Goal: Information Seeking & Learning: Learn about a topic

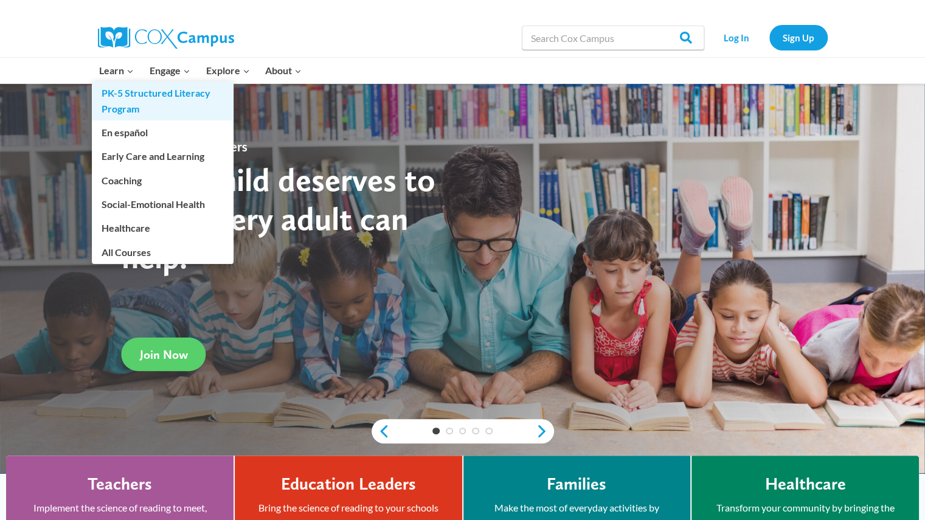
click at [119, 106] on link "PK-5 Structured Literacy Program" at bounding box center [163, 100] width 142 height 39
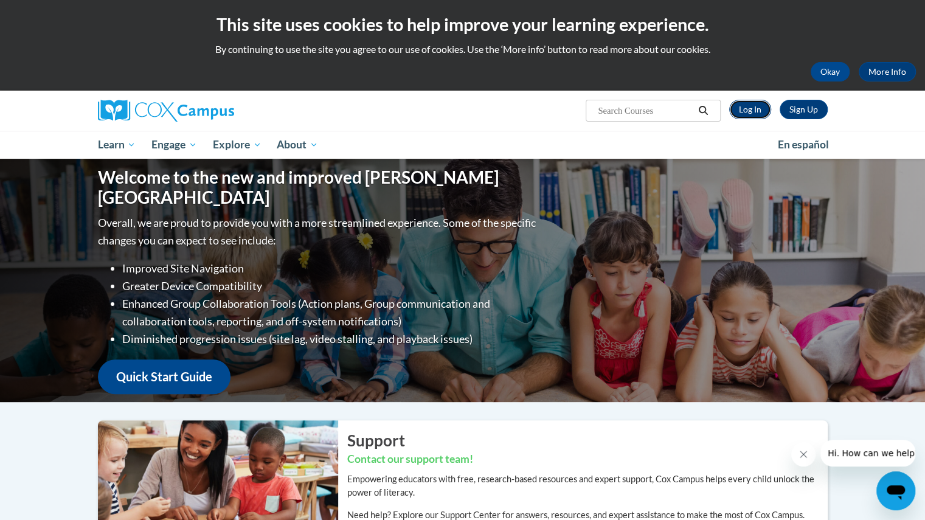
click at [739, 110] on link "Log In" at bounding box center [750, 109] width 42 height 19
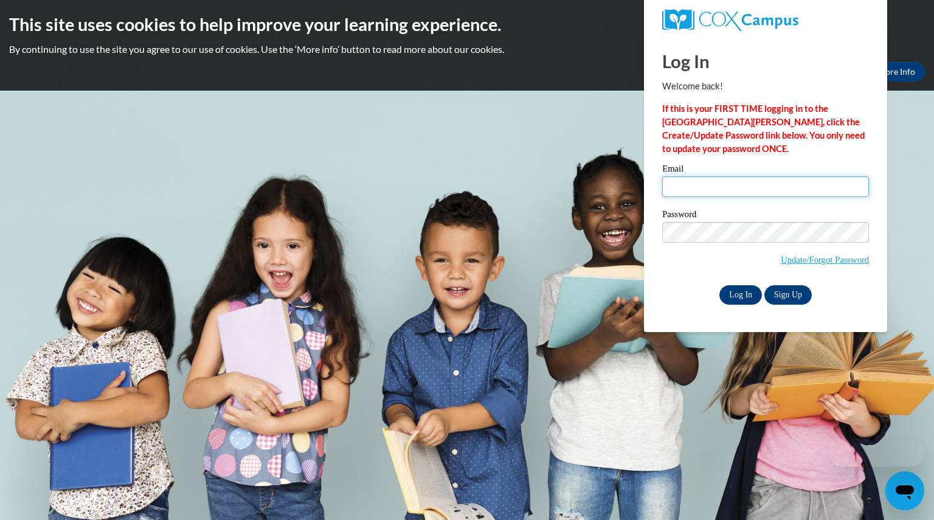
type input "hovickhaley@aasd.k12.wi.us"
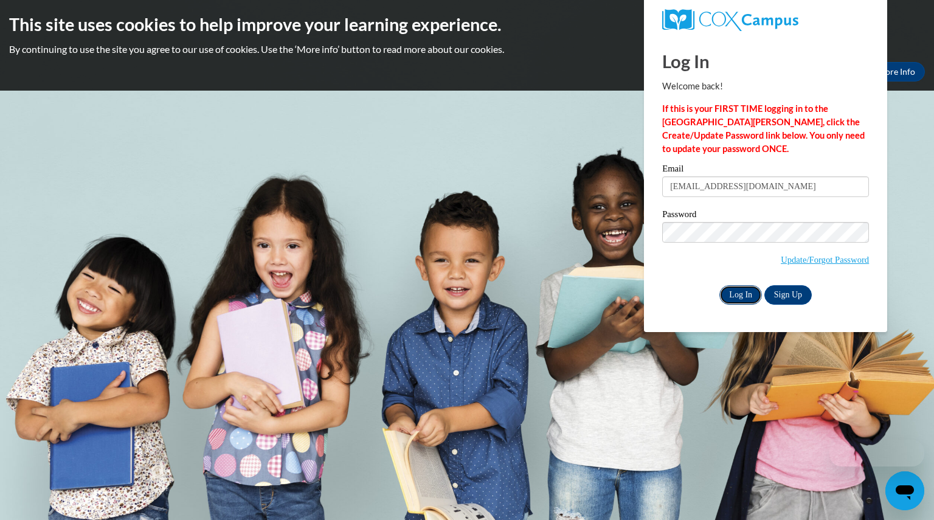
click at [743, 303] on input "Log In" at bounding box center [740, 294] width 43 height 19
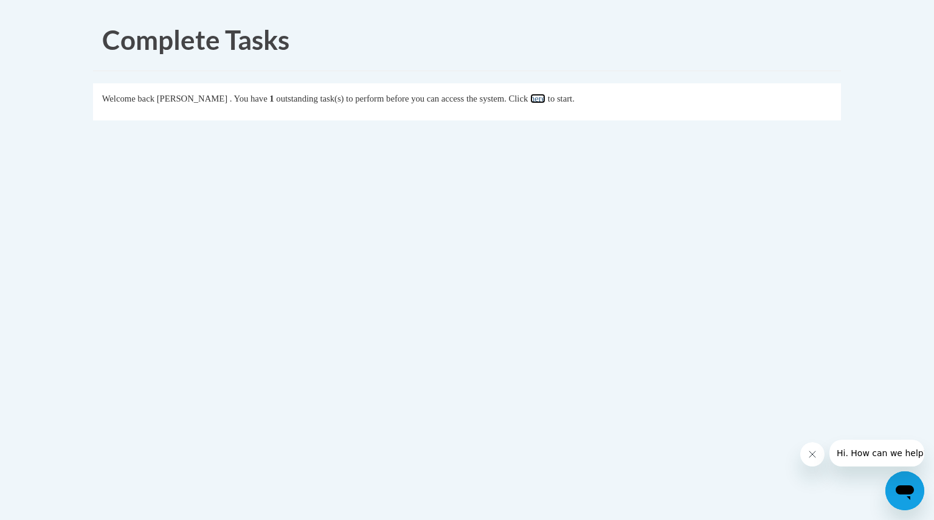
click at [545, 103] on link "here" at bounding box center [537, 99] width 15 height 10
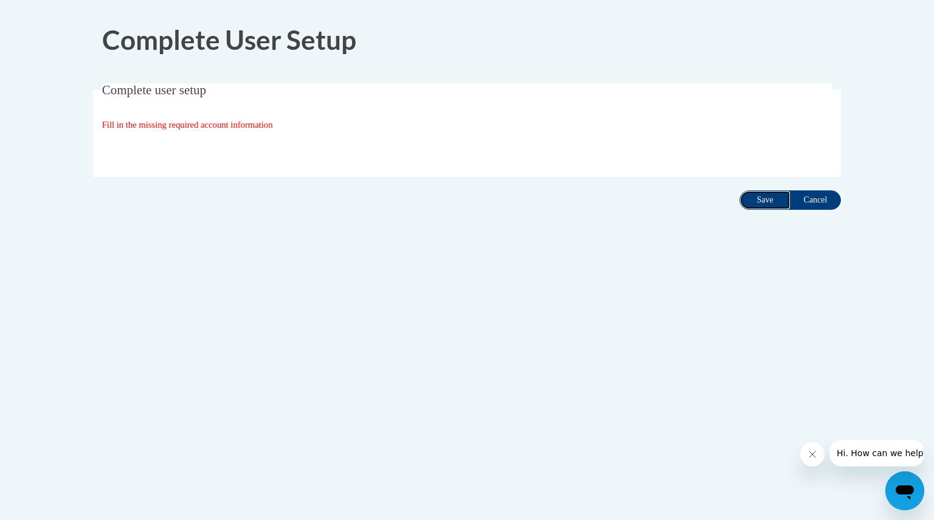
click at [757, 195] on input "Save" at bounding box center [764, 199] width 51 height 19
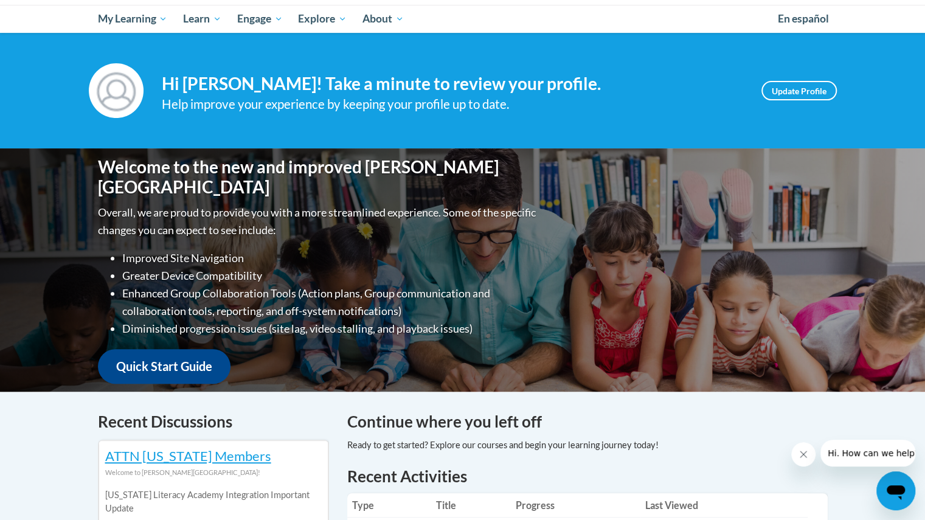
scroll to position [124, 0]
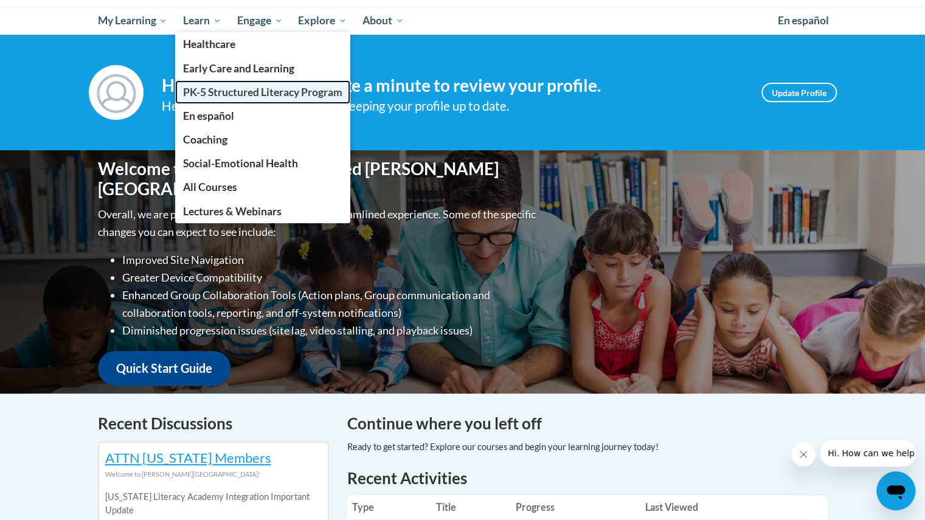
click at [218, 101] on link "PK-5 Structured Literacy Program" at bounding box center [262, 92] width 175 height 24
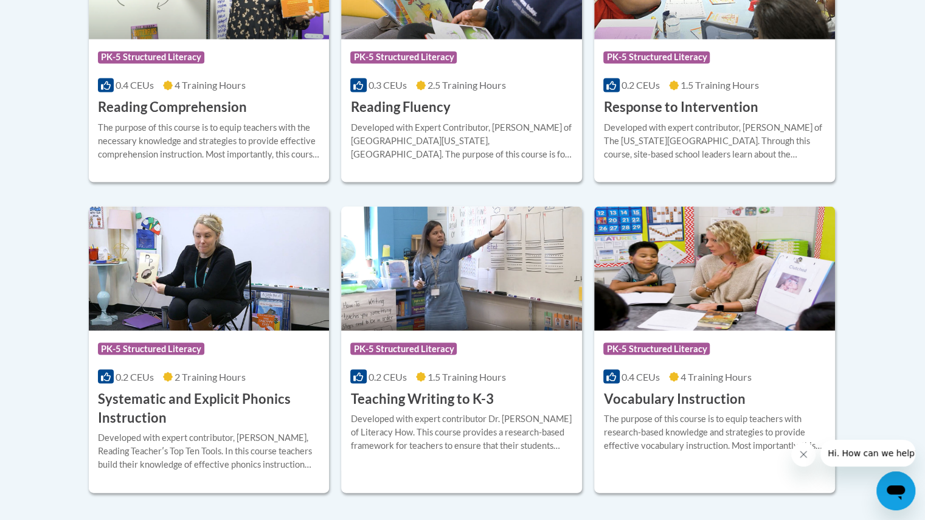
scroll to position [1268, 0]
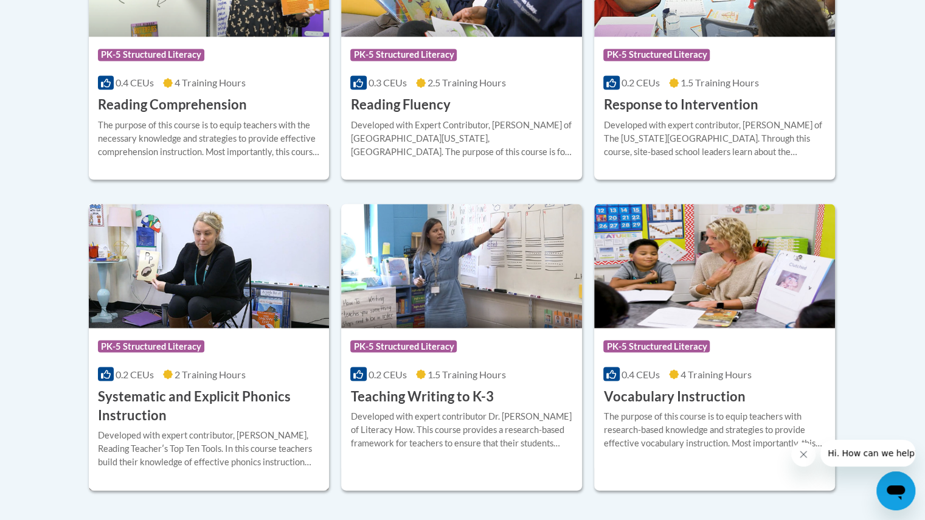
click at [134, 403] on h3 "Systematic and Explicit Phonics Instruction" at bounding box center [209, 406] width 222 height 38
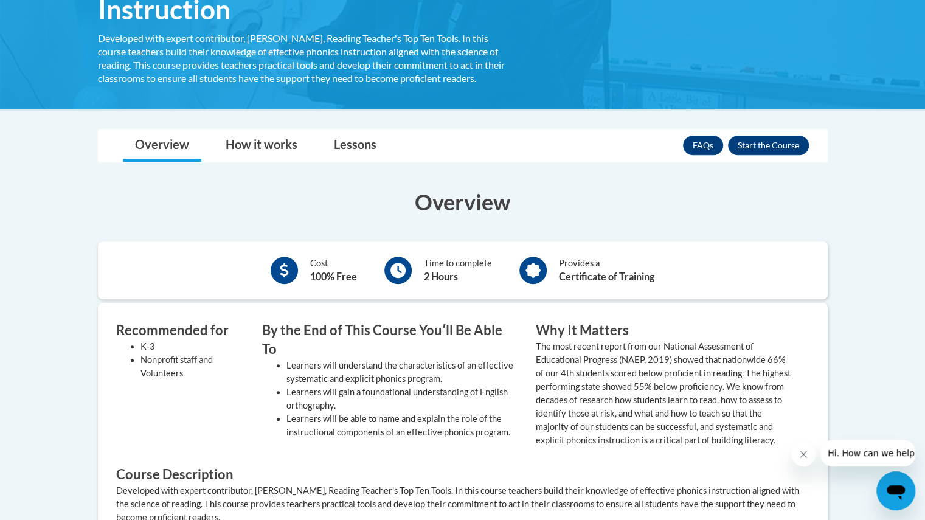
scroll to position [255, 0]
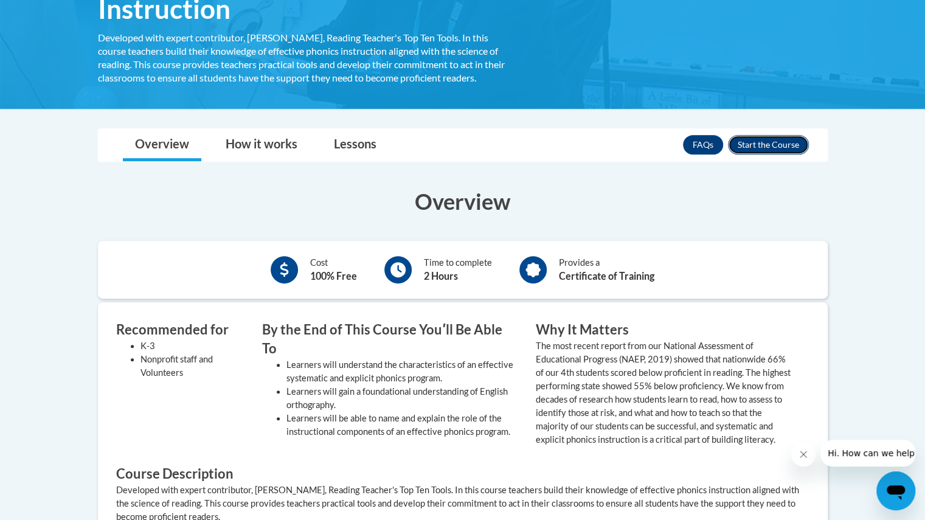
click at [768, 144] on button "Enroll" at bounding box center [768, 144] width 81 height 19
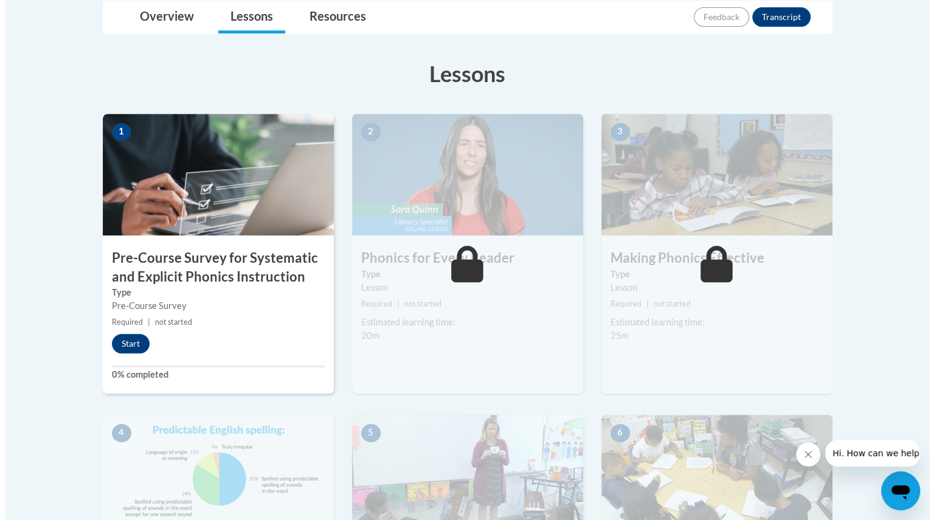
scroll to position [307, 0]
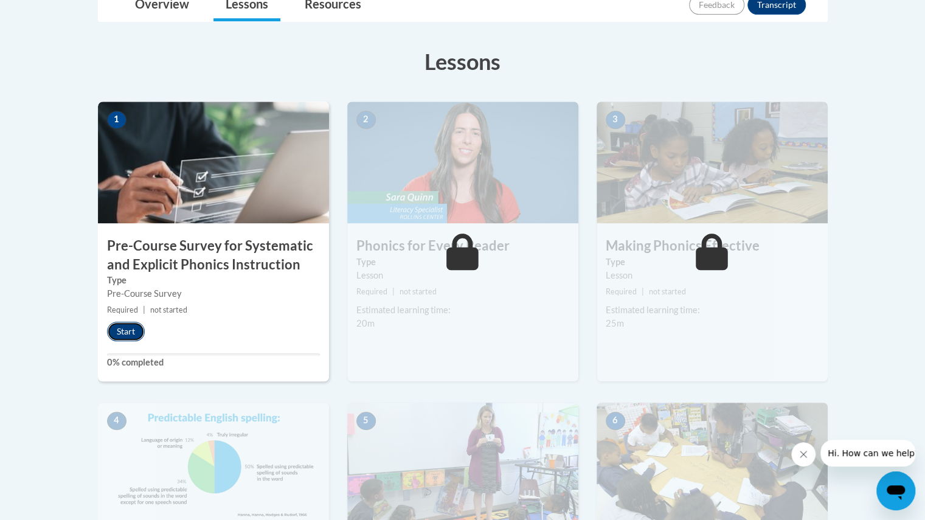
click at [125, 330] on button "Start" at bounding box center [126, 331] width 38 height 19
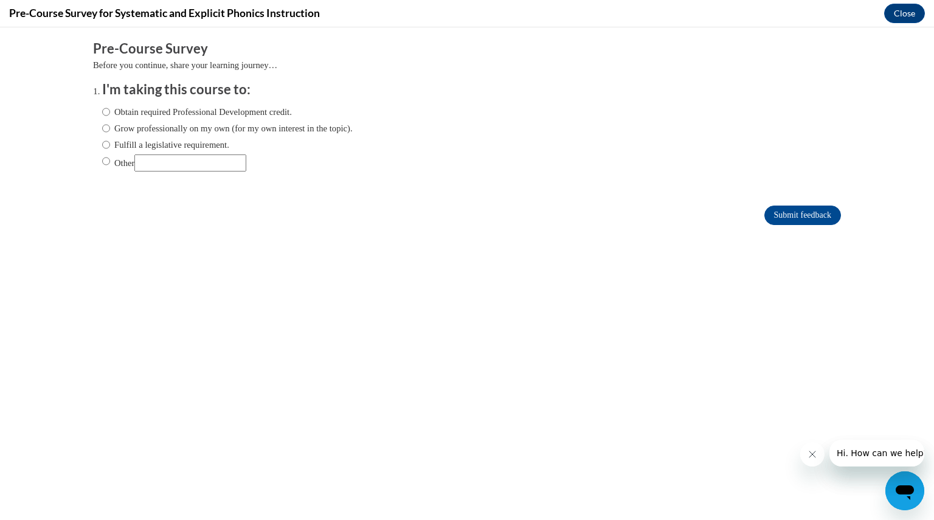
scroll to position [0, 0]
click at [102, 143] on input "Fulfill a legislative requirement." at bounding box center [106, 144] width 8 height 13
radio input "true"
click at [802, 206] on input "Submit feedback" at bounding box center [802, 214] width 77 height 19
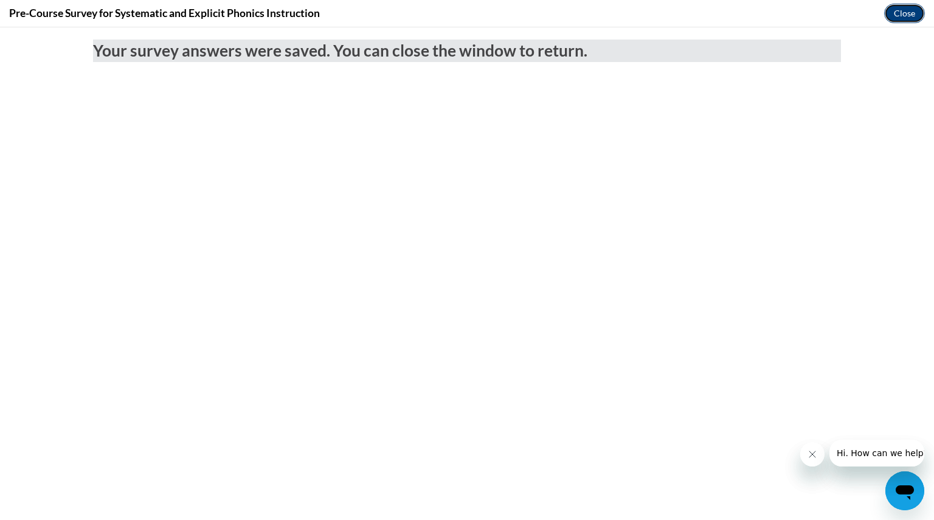
click at [915, 4] on button "Close" at bounding box center [904, 13] width 41 height 19
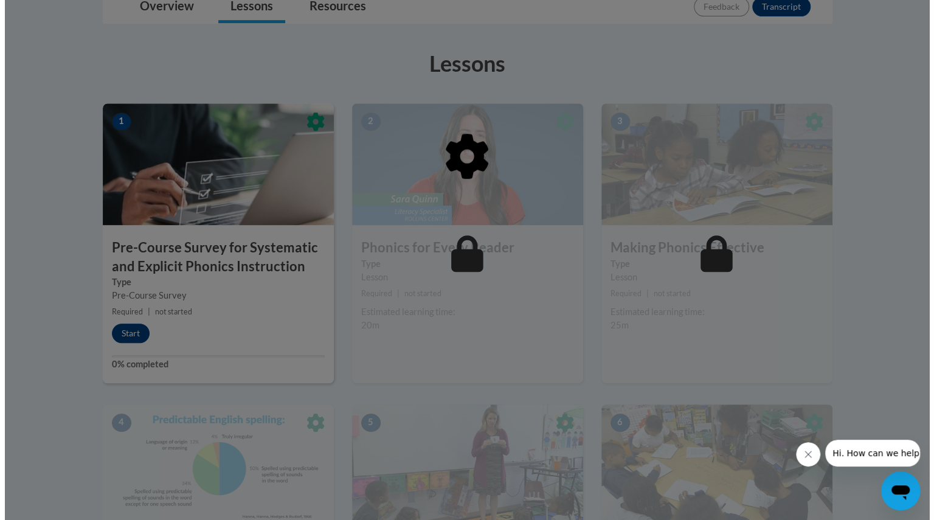
scroll to position [306, 0]
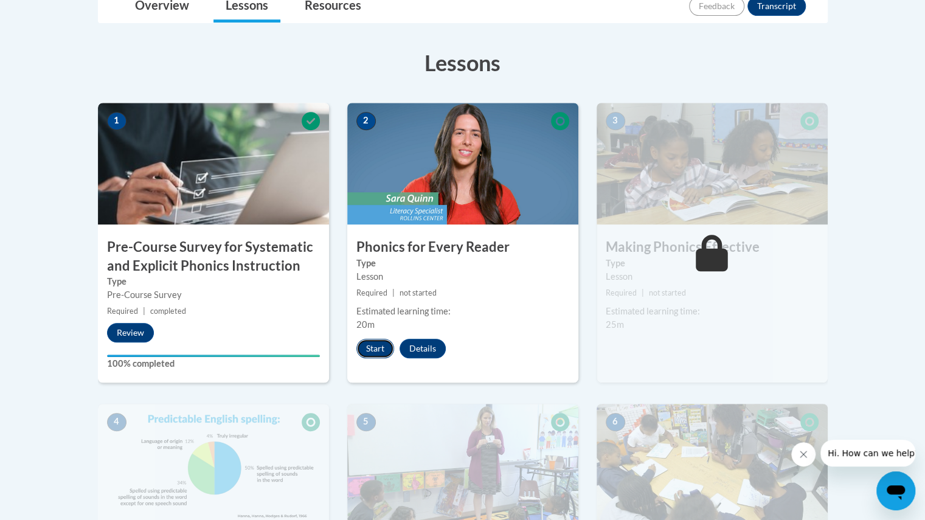
click at [379, 343] on button "Start" at bounding box center [375, 348] width 38 height 19
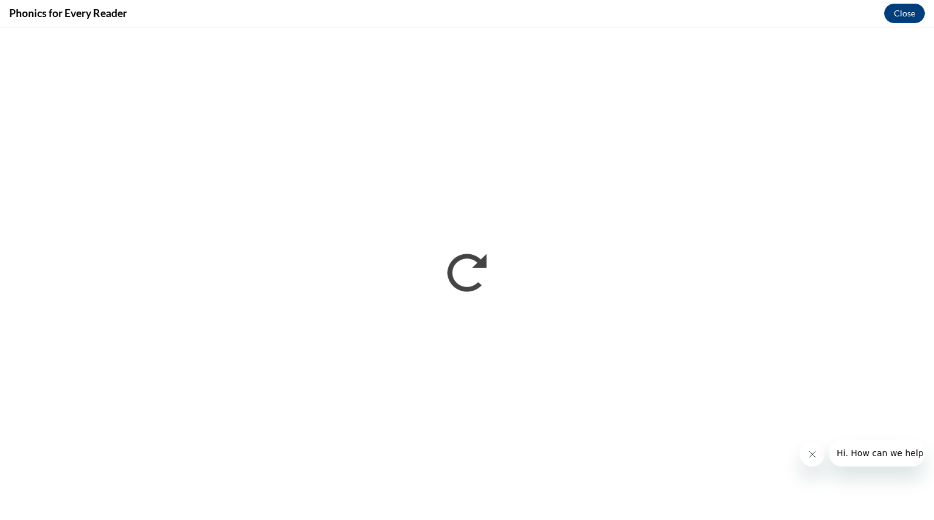
scroll to position [0, 0]
click at [809, 449] on button "Close message from company" at bounding box center [811, 454] width 24 height 24
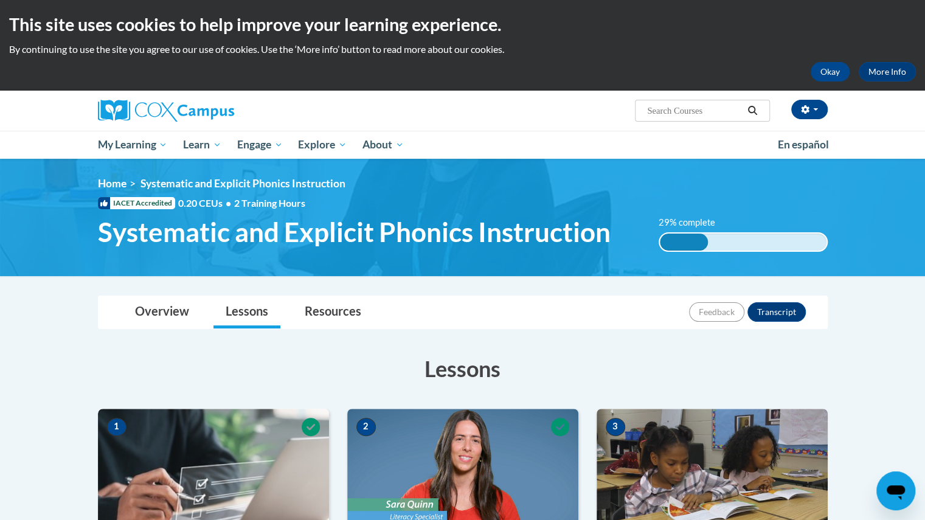
click at [677, 377] on h3 "Lessons" at bounding box center [462, 368] width 729 height 30
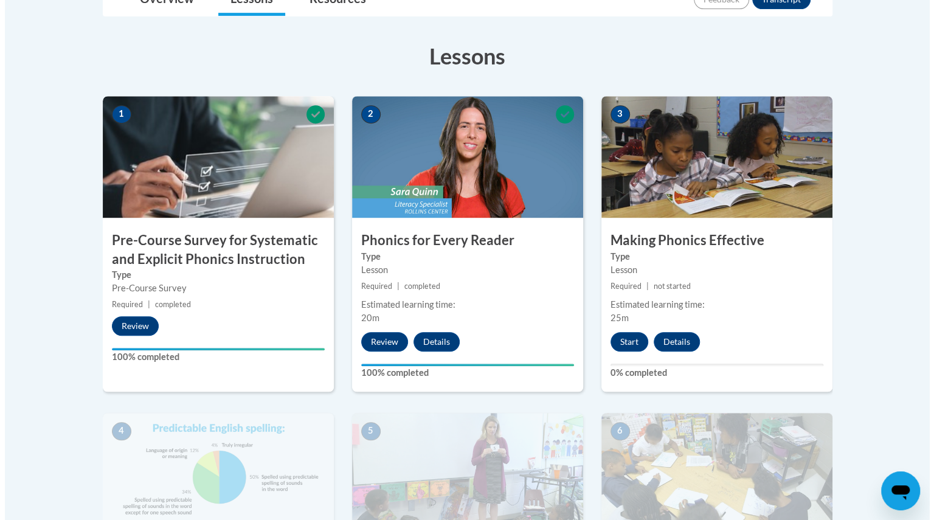
scroll to position [311, 0]
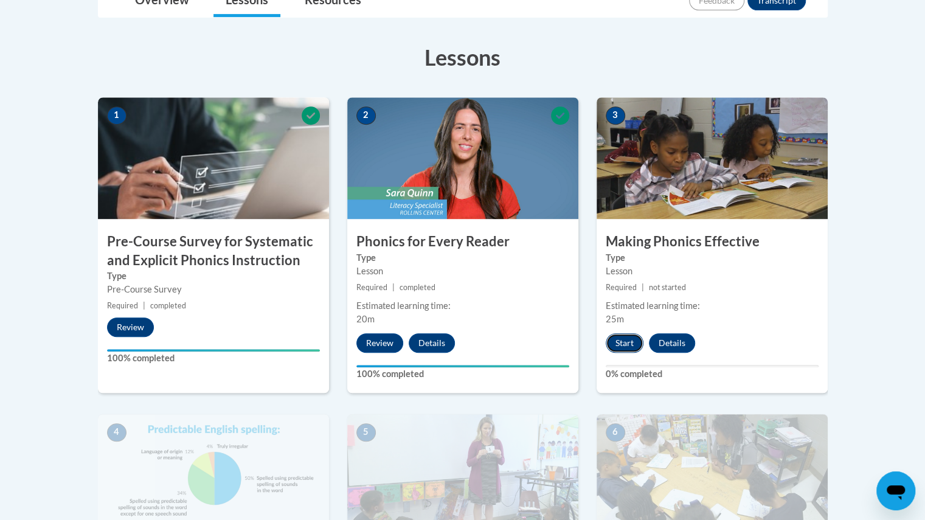
click at [627, 346] on button "Start" at bounding box center [624, 342] width 38 height 19
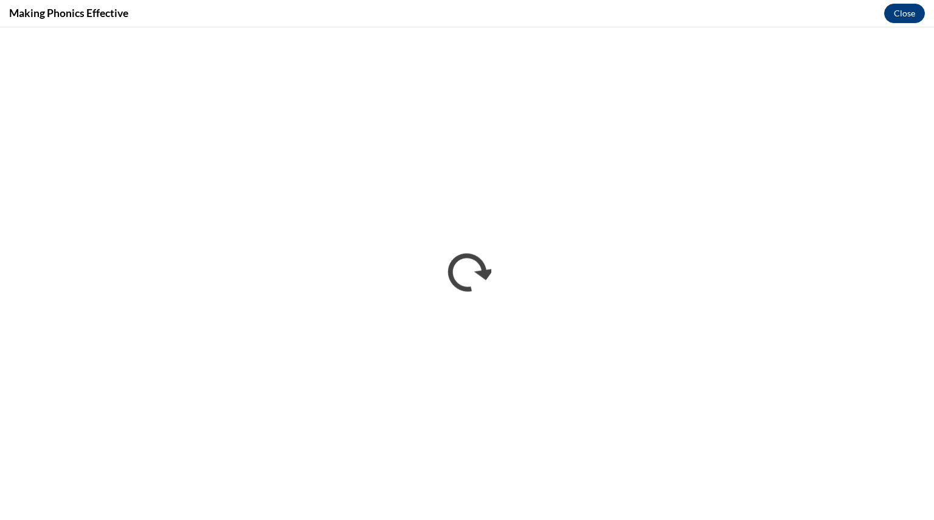
scroll to position [0, 0]
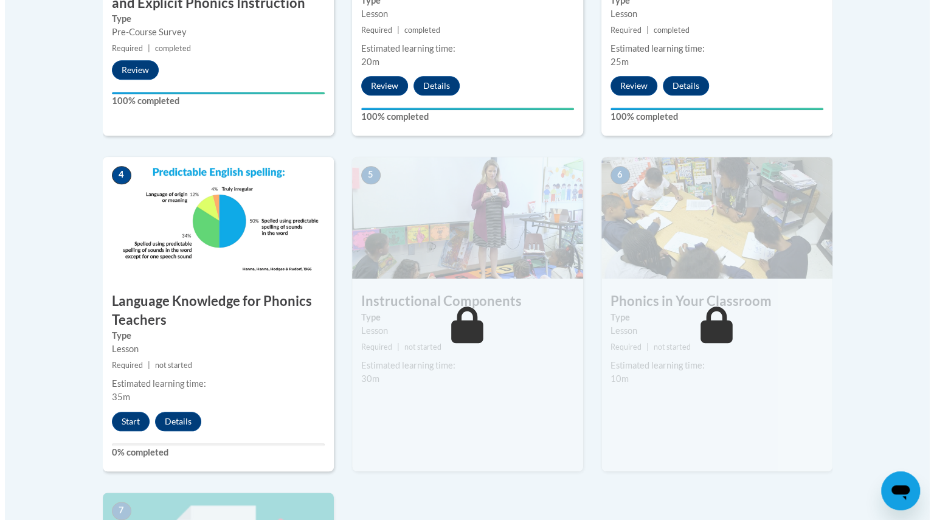
scroll to position [586, 0]
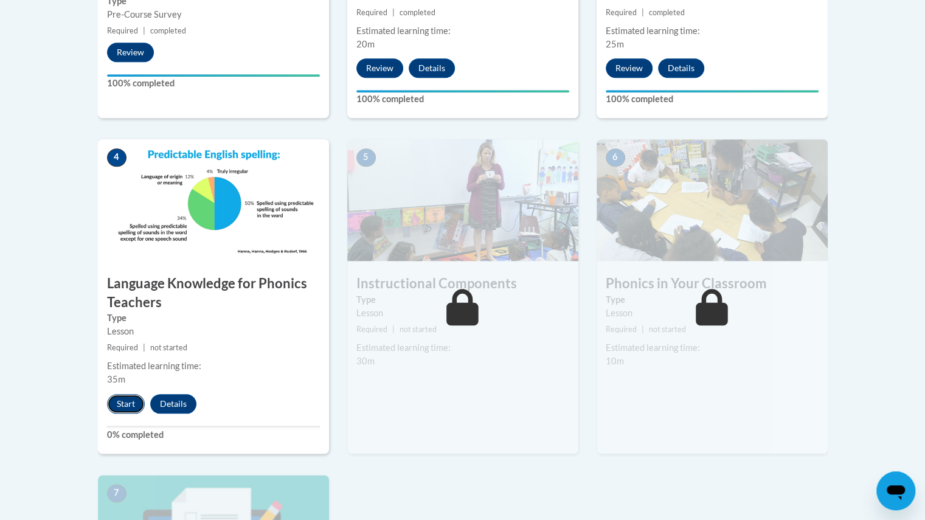
click at [128, 401] on button "Start" at bounding box center [126, 403] width 38 height 19
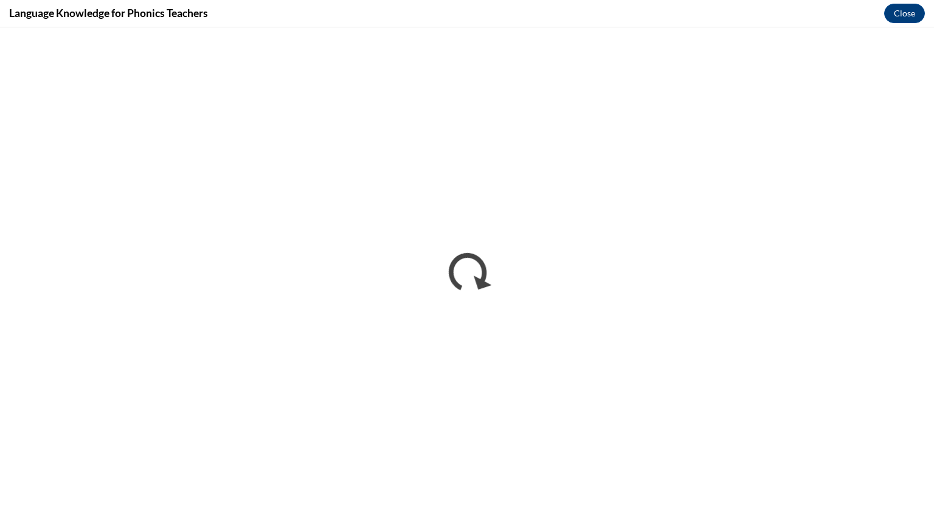
scroll to position [0, 0]
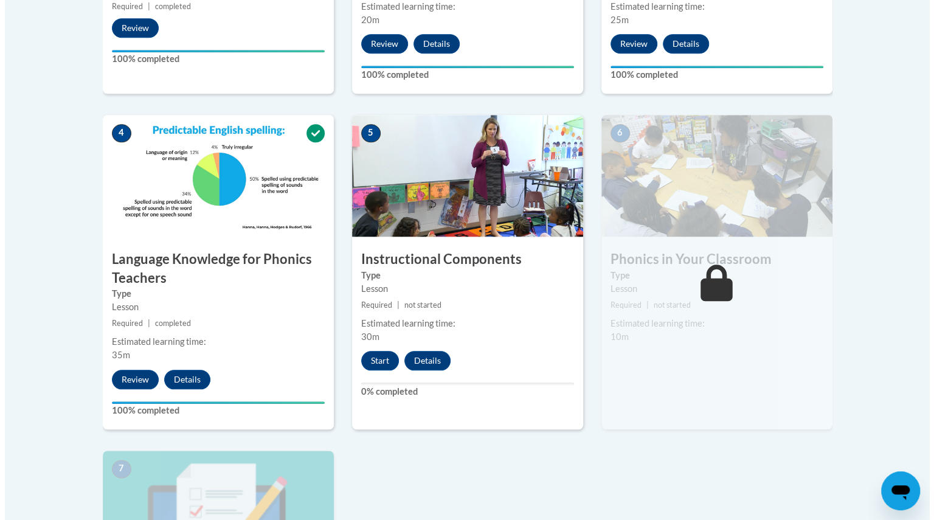
scroll to position [613, 0]
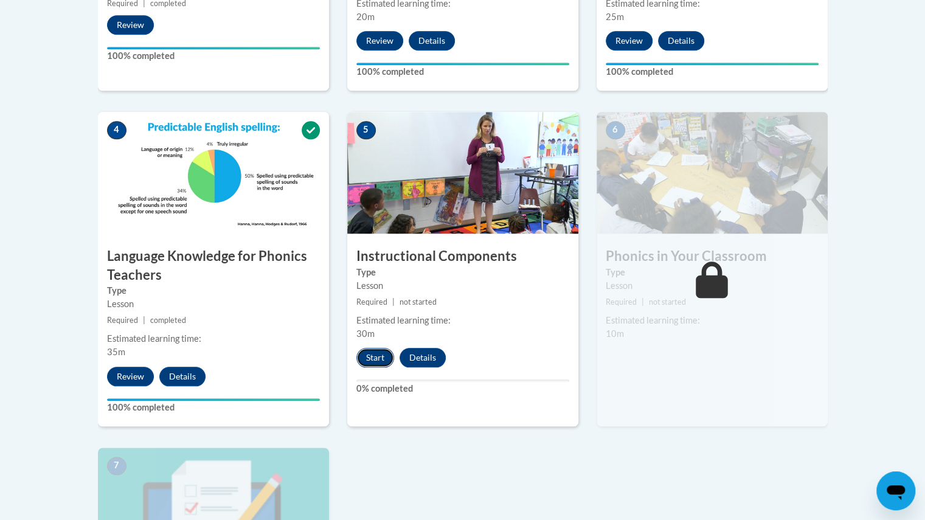
click at [378, 350] on button "Start" at bounding box center [375, 357] width 38 height 19
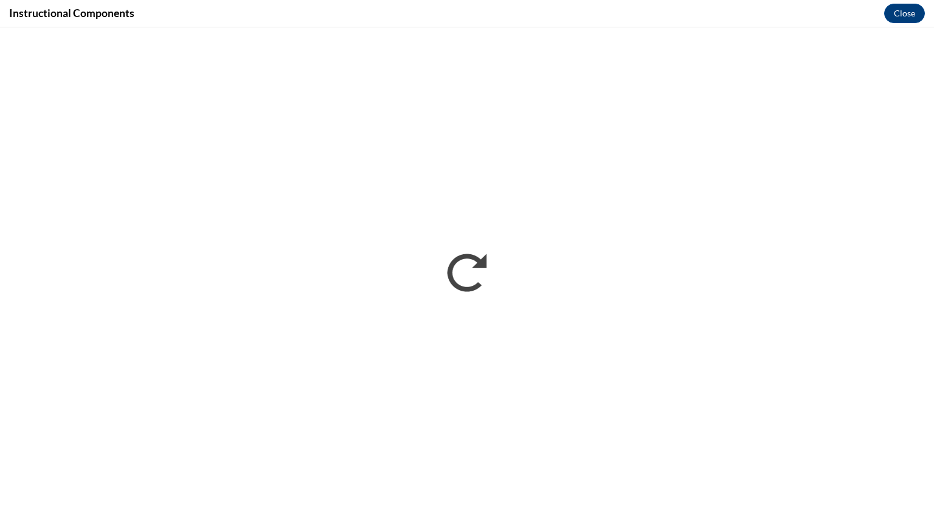
scroll to position [0, 0]
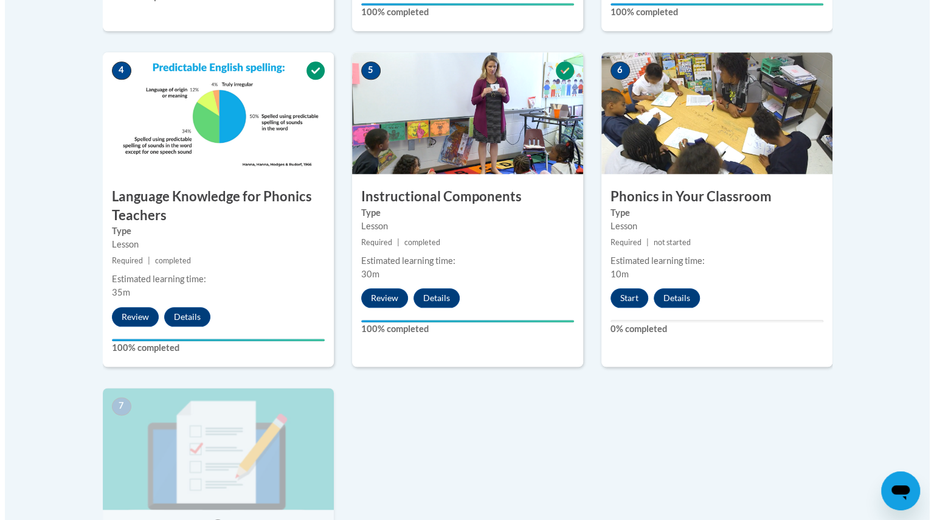
scroll to position [674, 0]
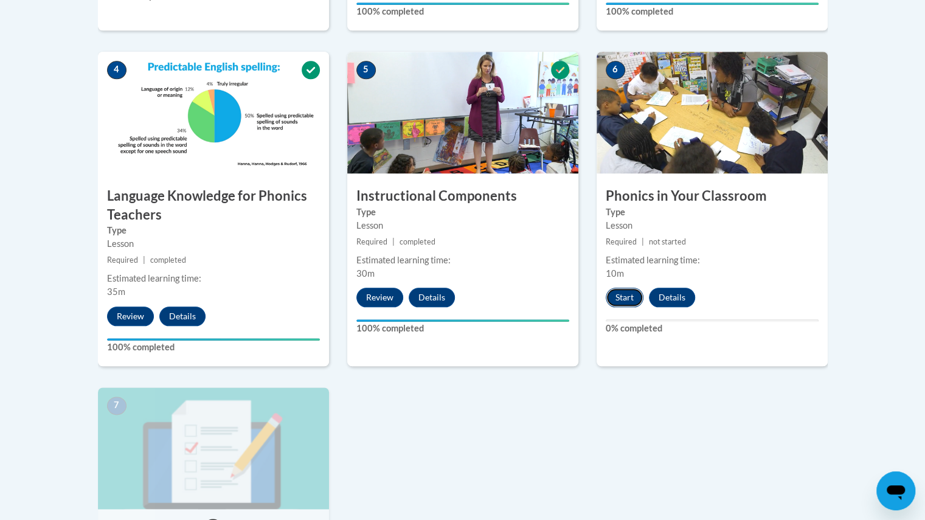
click at [627, 293] on button "Start" at bounding box center [624, 297] width 38 height 19
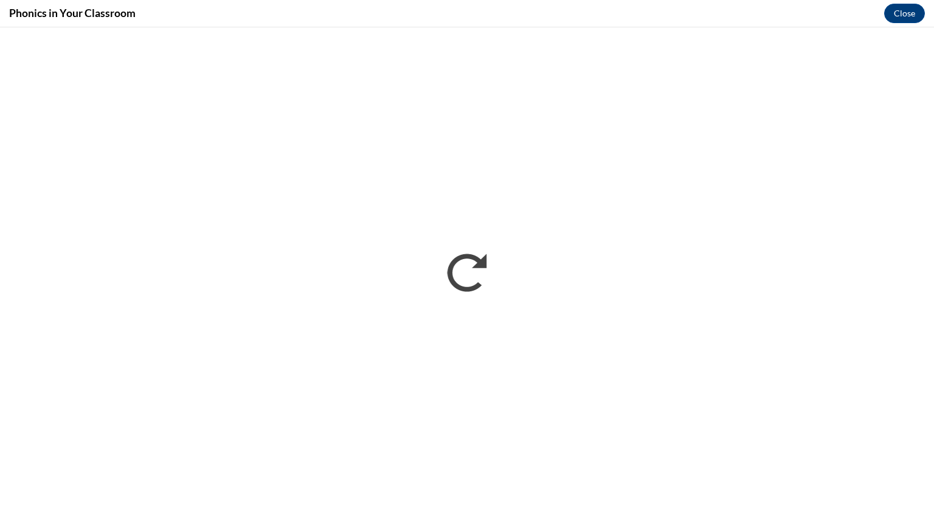
scroll to position [0, 0]
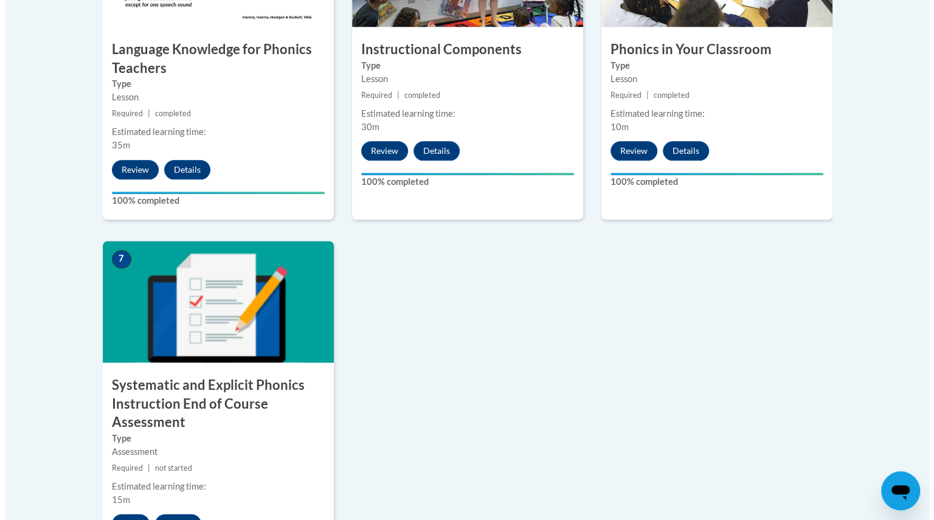
scroll to position [839, 0]
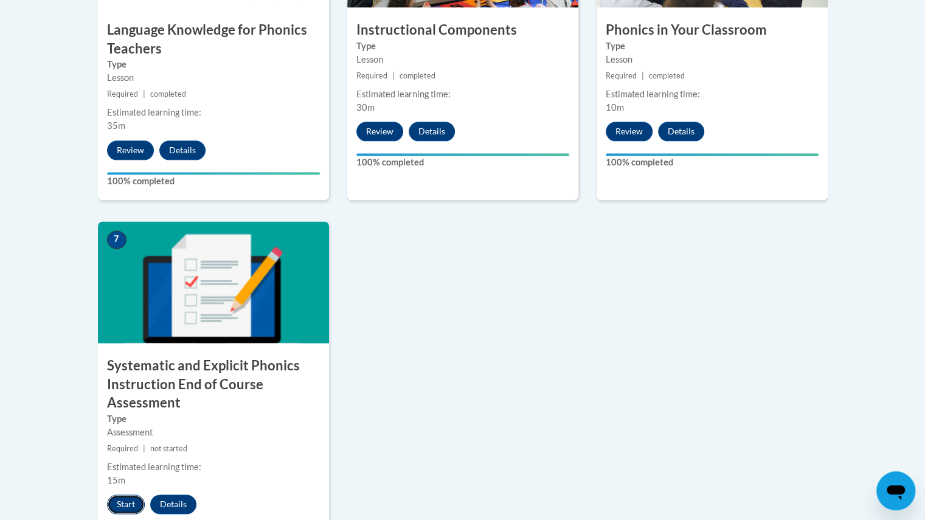
click at [126, 499] on button "Start" at bounding box center [126, 503] width 38 height 19
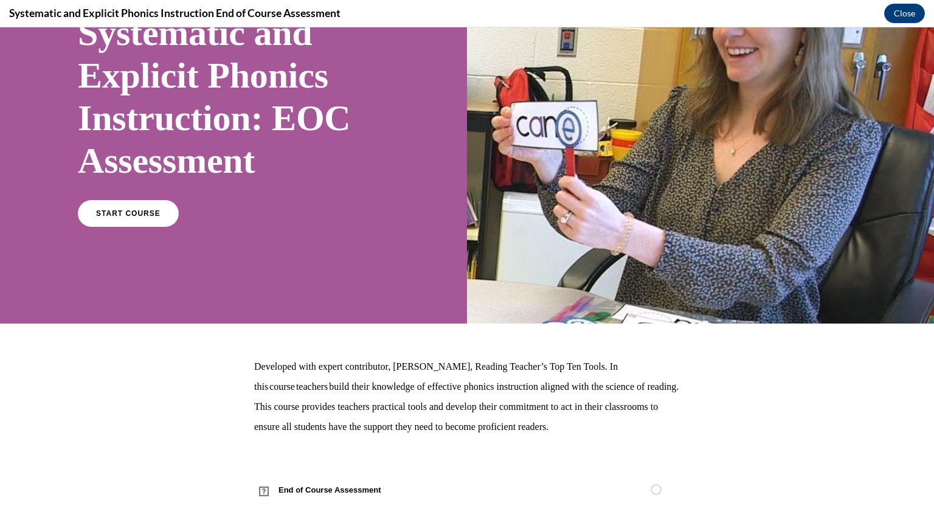
scroll to position [113, 0]
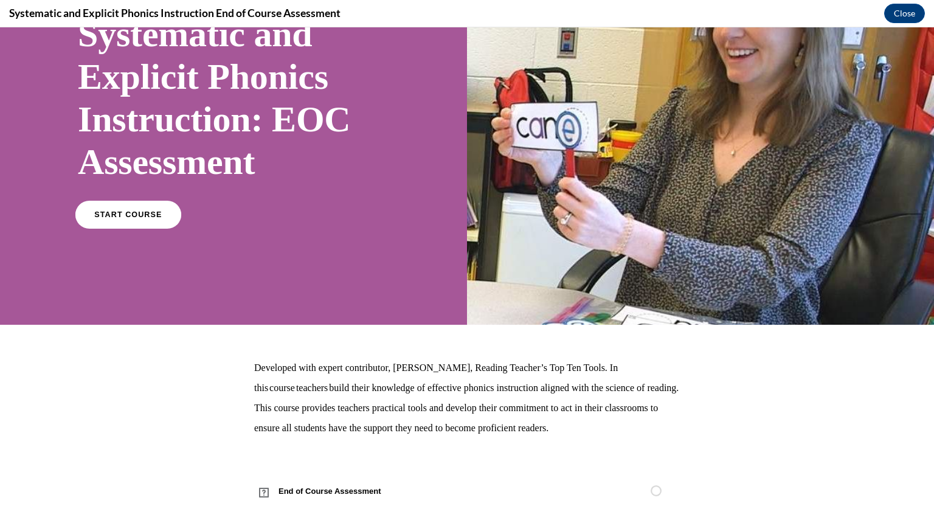
click at [133, 210] on span "START COURSE" at bounding box center [127, 214] width 67 height 9
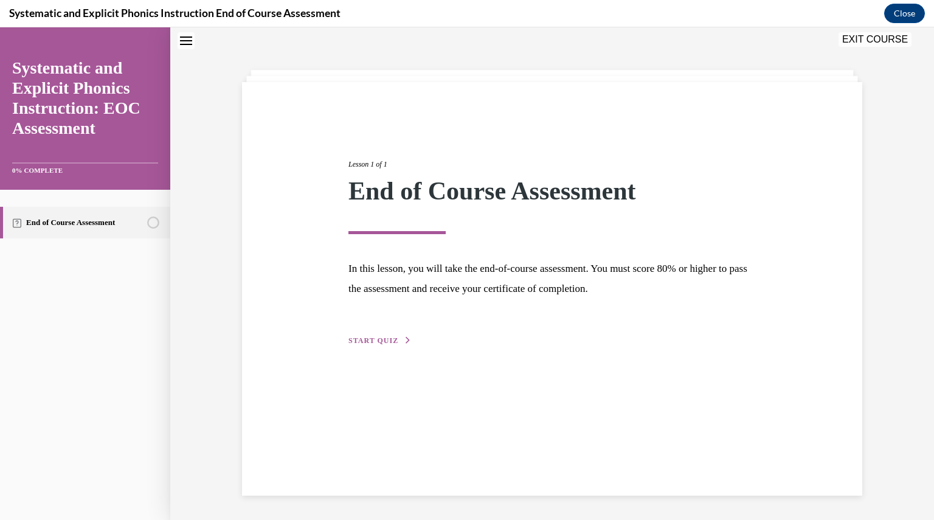
scroll to position [37, 0]
click at [389, 336] on button "START QUIZ" at bounding box center [379, 341] width 63 height 11
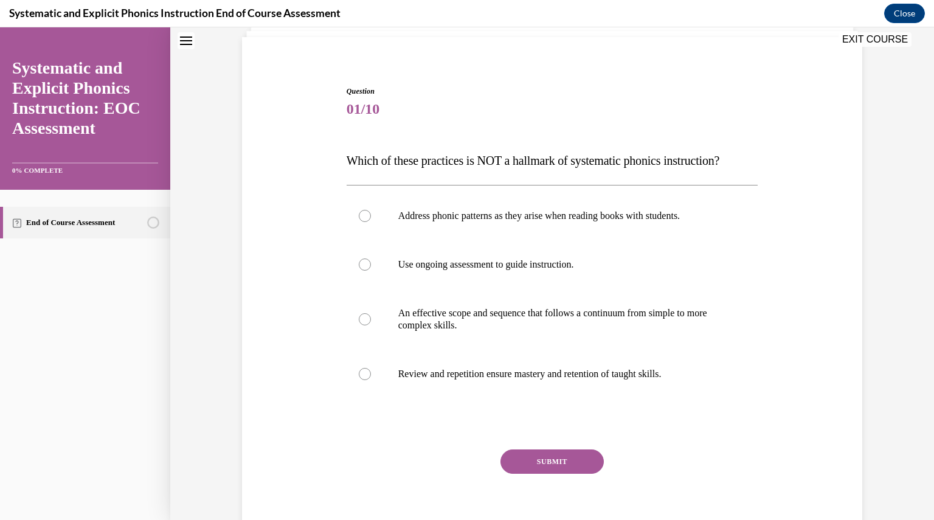
scroll to position [81, 0]
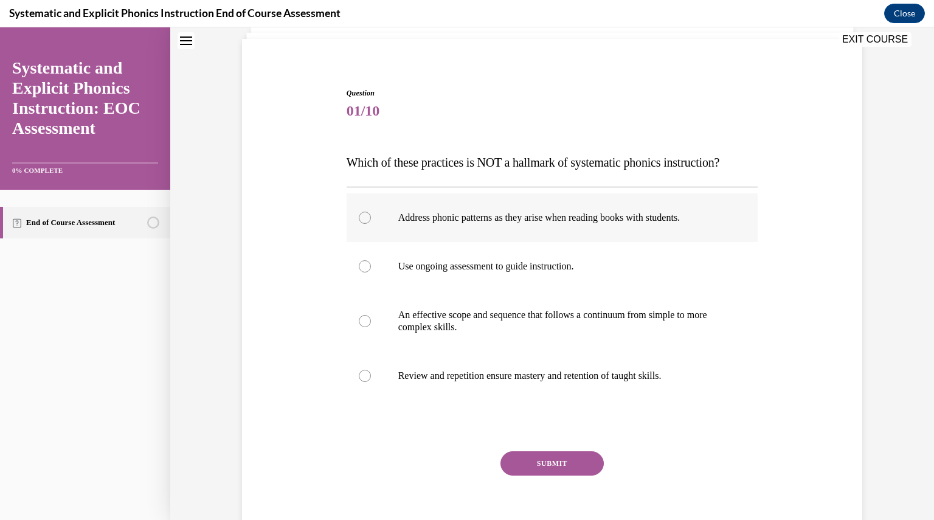
click at [697, 215] on p "Address phonic patterns as they arise when reading books with students." at bounding box center [562, 218] width 329 height 12
click at [536, 466] on button "SUBMIT" at bounding box center [551, 463] width 103 height 24
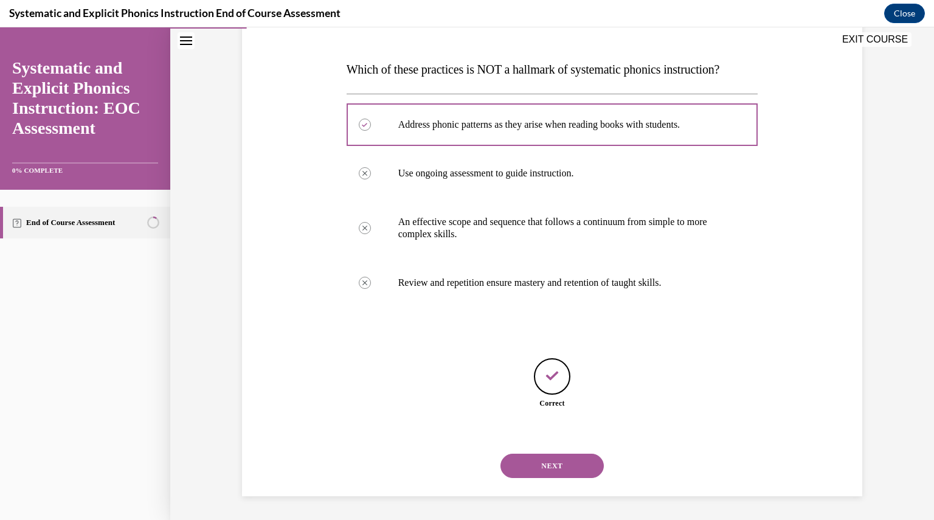
click at [536, 466] on button "NEXT" at bounding box center [551, 465] width 103 height 24
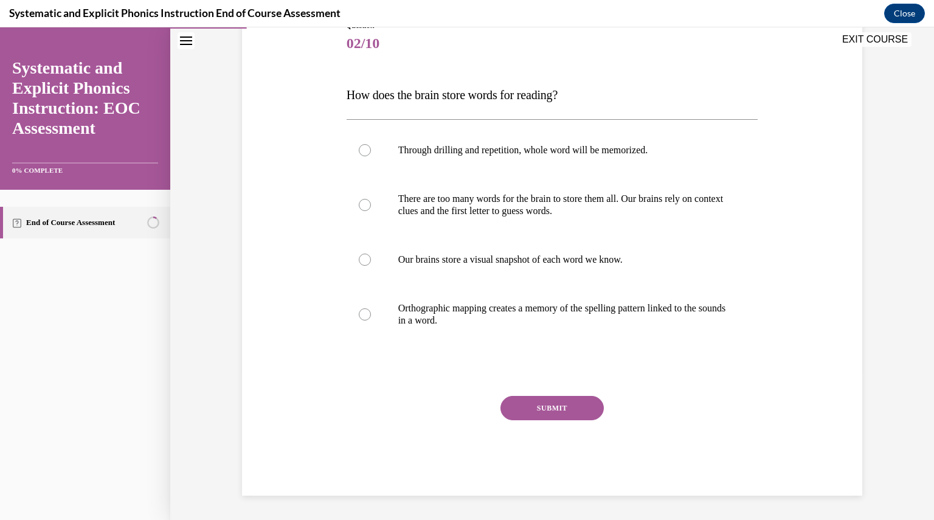
scroll to position [136, 0]
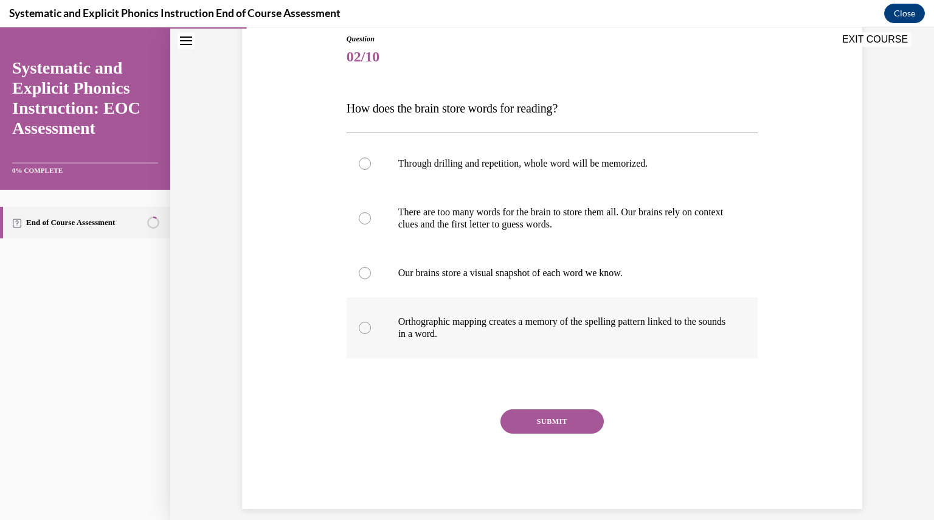
click at [489, 337] on p "Orthographic mapping creates a memory of the spelling pattern linked to the sou…" at bounding box center [562, 327] width 329 height 24
click at [540, 415] on button "SUBMIT" at bounding box center [551, 421] width 103 height 24
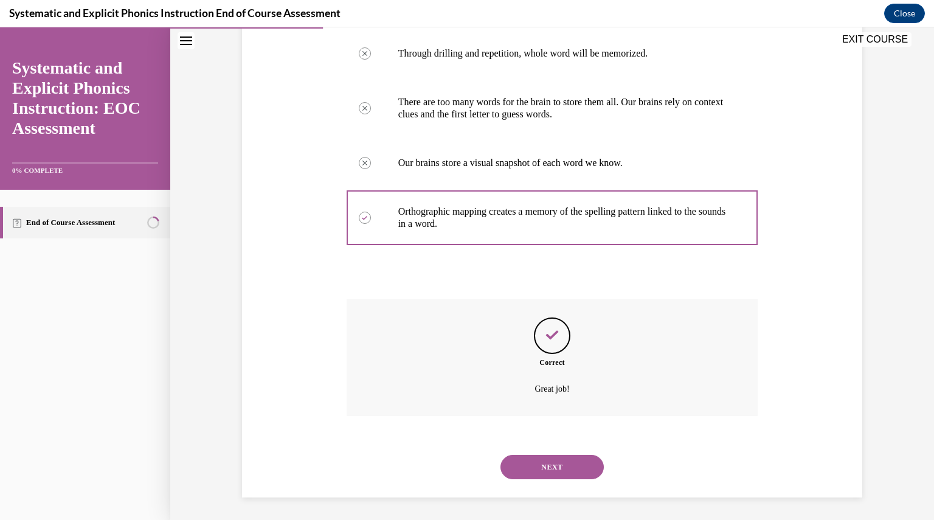
scroll to position [247, 0]
click at [529, 466] on button "NEXT" at bounding box center [551, 465] width 103 height 24
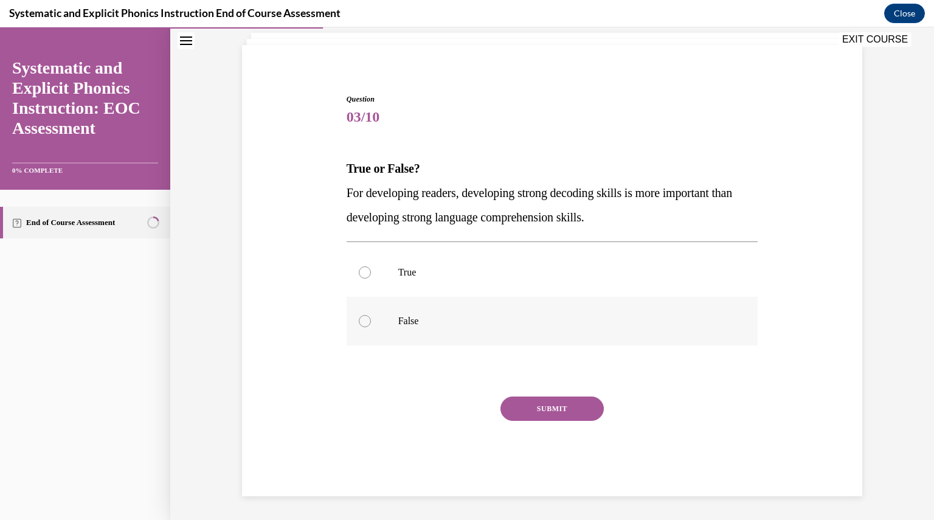
click at [382, 315] on div at bounding box center [552, 321] width 412 height 49
click at [520, 409] on button "SUBMIT" at bounding box center [551, 408] width 103 height 24
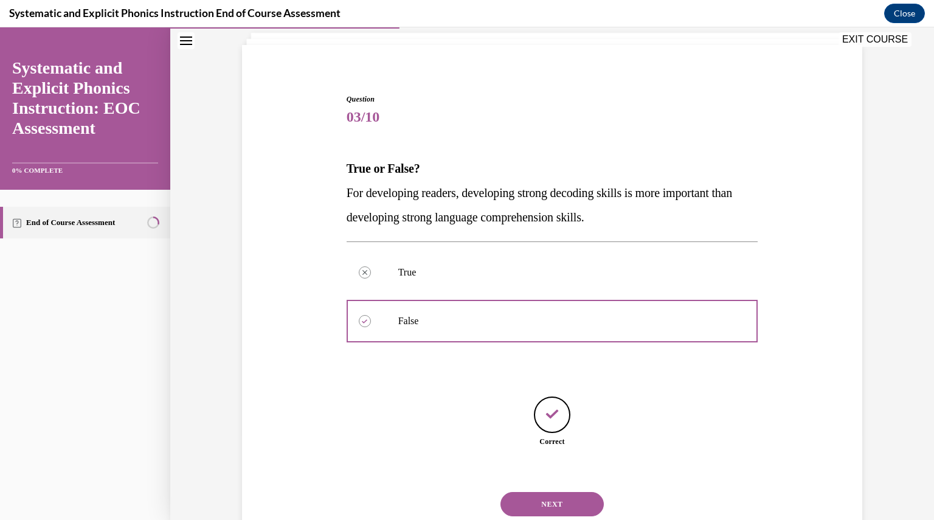
scroll to position [114, 0]
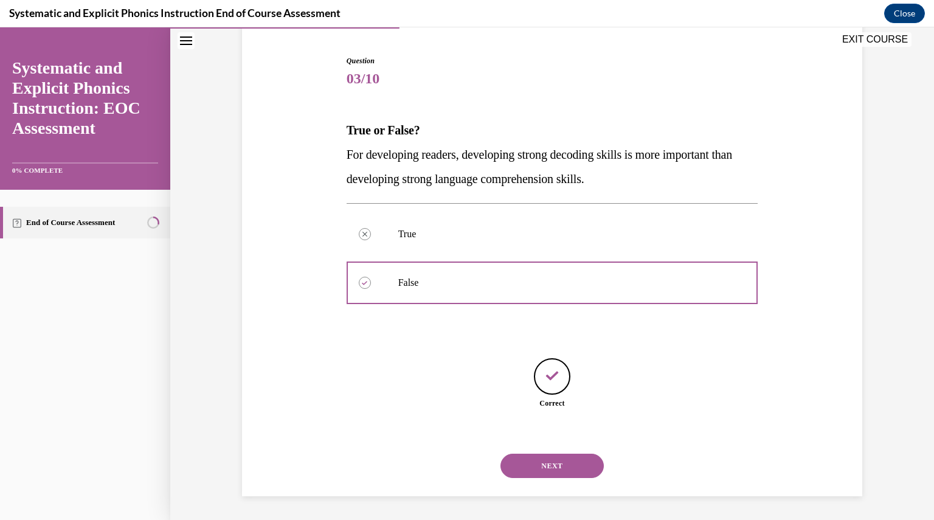
click at [543, 458] on button "NEXT" at bounding box center [551, 465] width 103 height 24
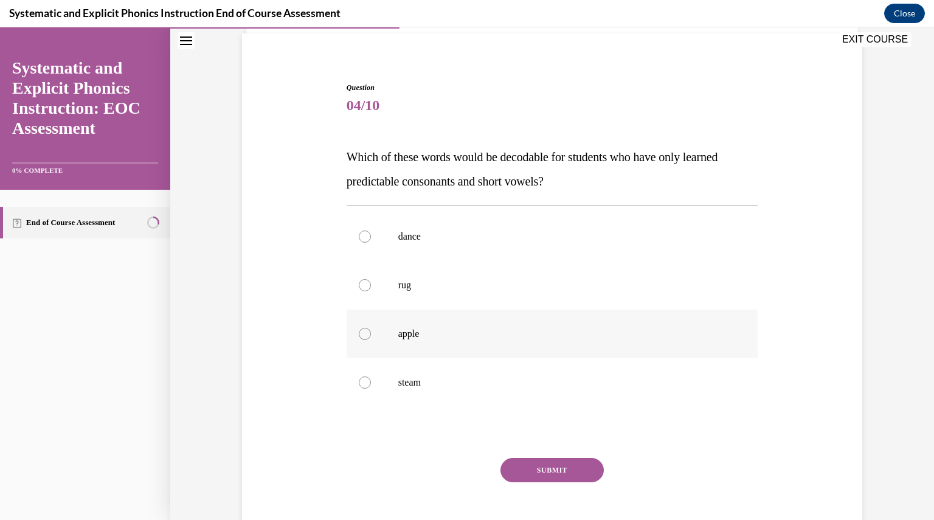
scroll to position [101, 0]
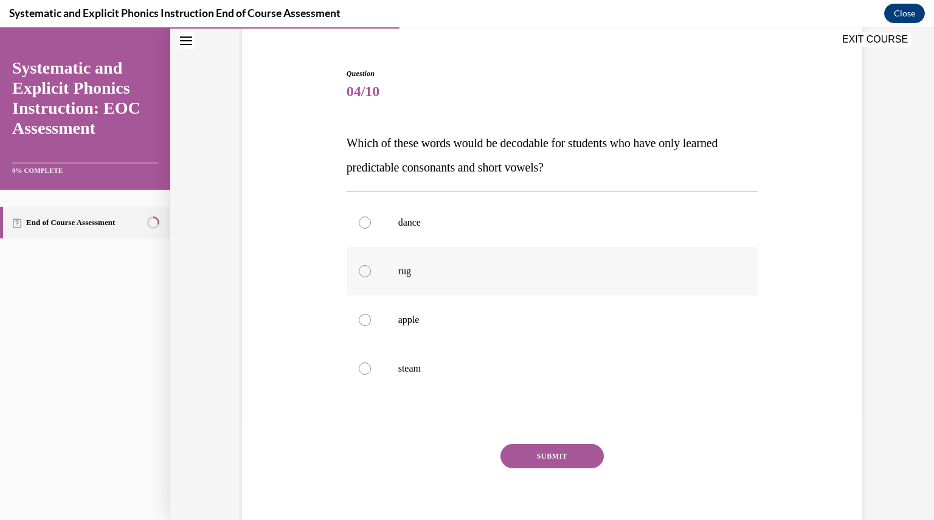
click at [430, 274] on p "rug" at bounding box center [562, 271] width 329 height 12
click at [557, 452] on button "SUBMIT" at bounding box center [551, 456] width 103 height 24
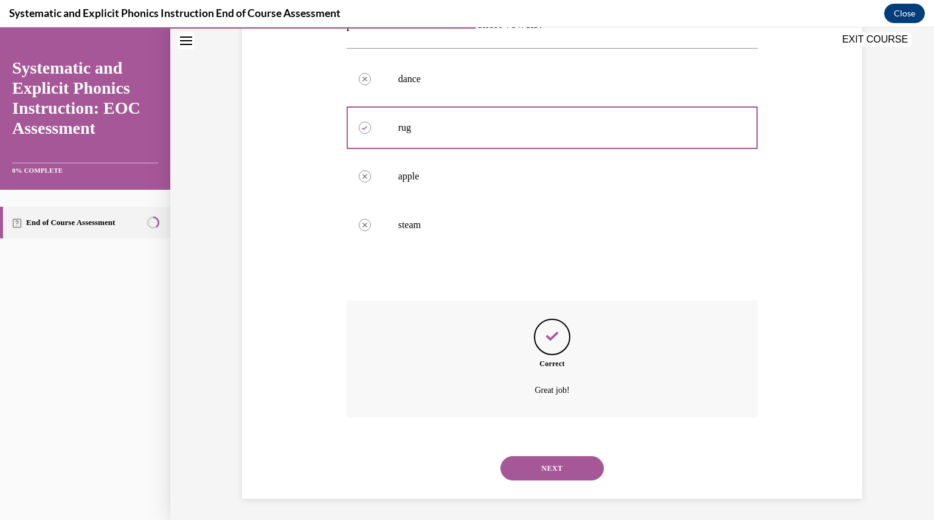
scroll to position [247, 0]
click at [551, 459] on button "NEXT" at bounding box center [551, 465] width 103 height 24
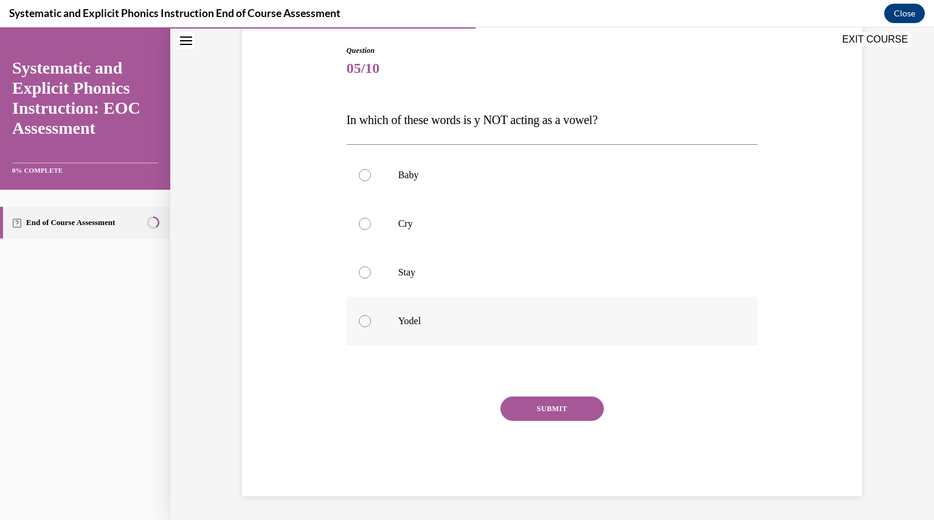
click at [418, 322] on p "Yodel" at bounding box center [562, 321] width 329 height 12
click at [539, 405] on button "SUBMIT" at bounding box center [551, 408] width 103 height 24
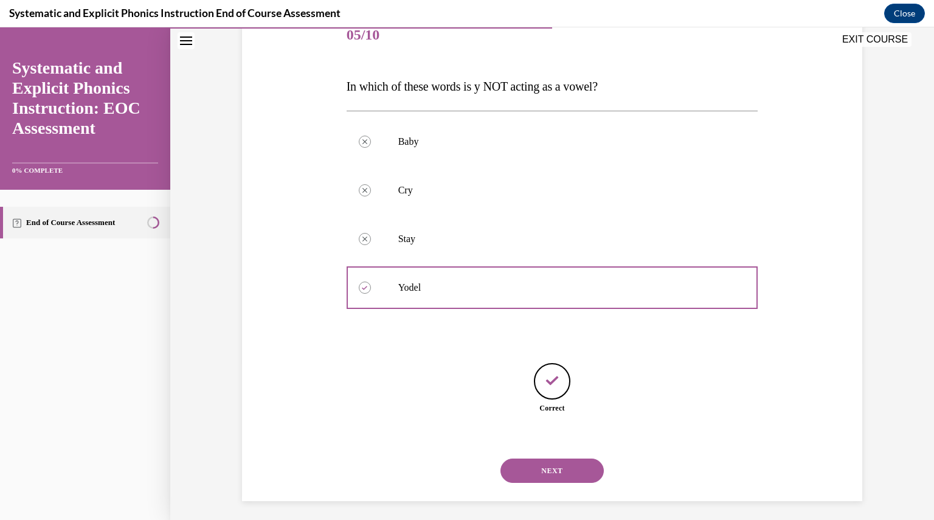
scroll to position [162, 0]
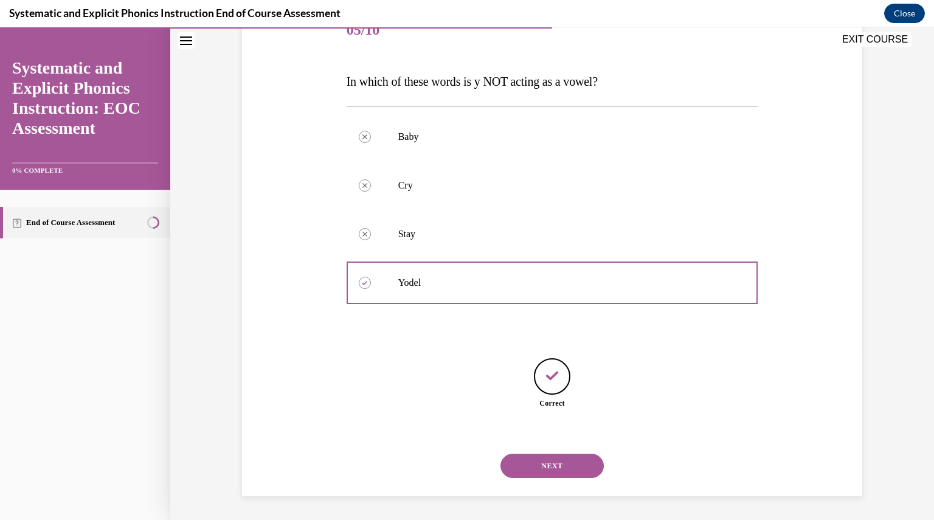
click at [540, 464] on button "NEXT" at bounding box center [551, 465] width 103 height 24
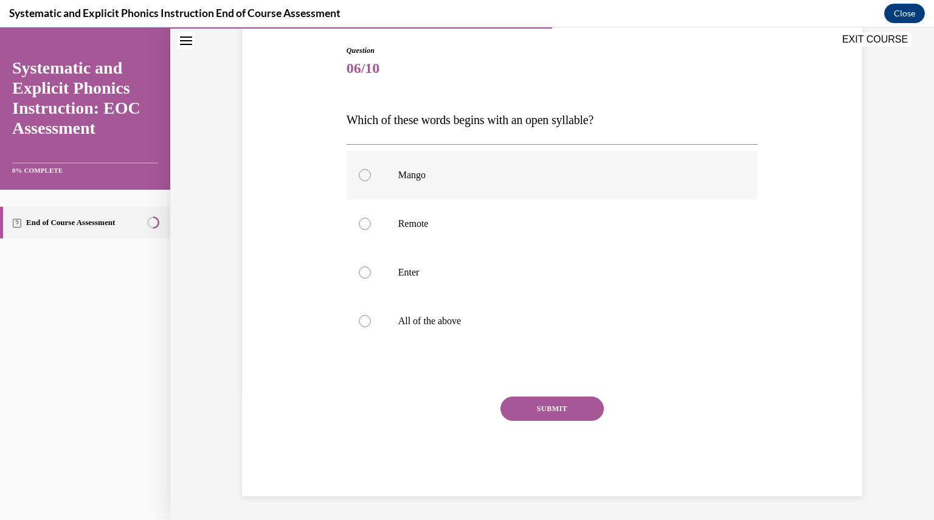
click at [482, 184] on div at bounding box center [552, 175] width 412 height 49
click at [469, 224] on p "Remote" at bounding box center [562, 224] width 329 height 12
click at [546, 411] on button "SUBMIT" at bounding box center [551, 408] width 103 height 24
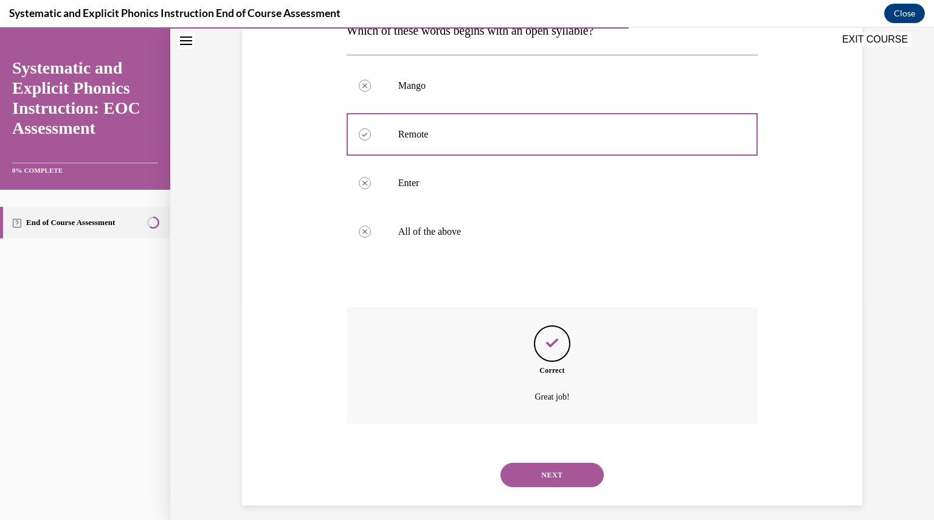
scroll to position [222, 0]
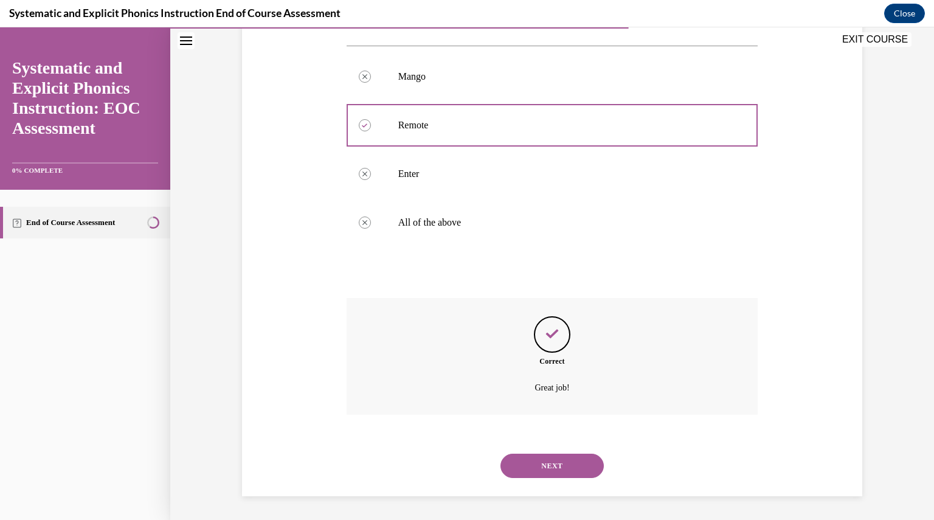
click at [537, 464] on button "NEXT" at bounding box center [551, 465] width 103 height 24
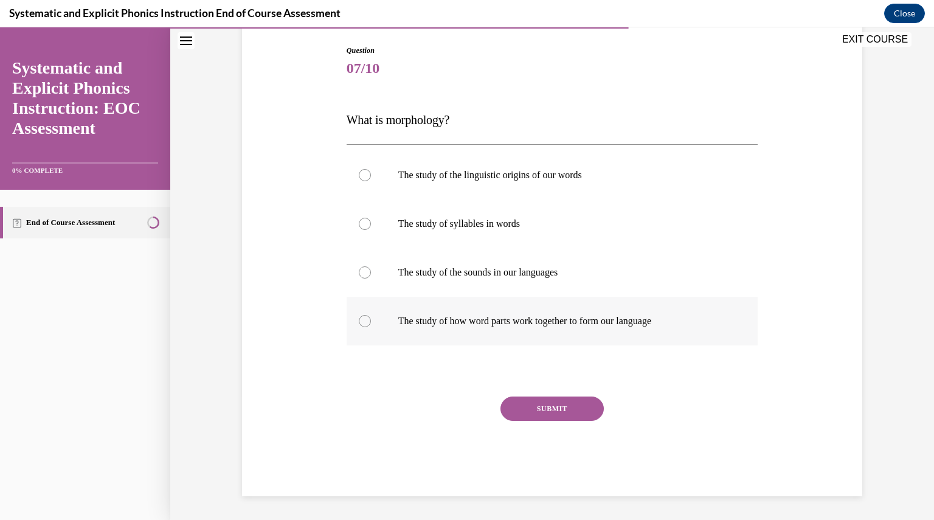
click at [605, 312] on div at bounding box center [552, 321] width 412 height 49
click at [556, 409] on button "SUBMIT" at bounding box center [551, 408] width 103 height 24
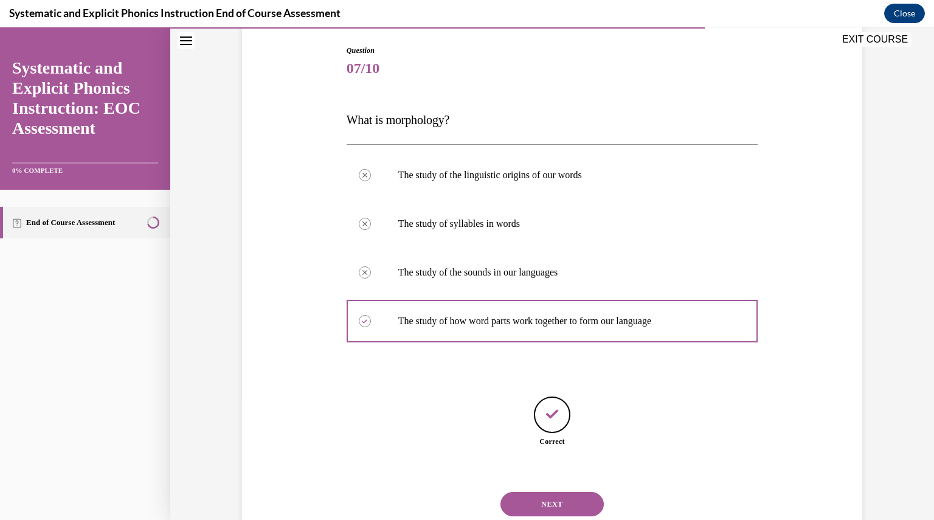
scroll to position [162, 0]
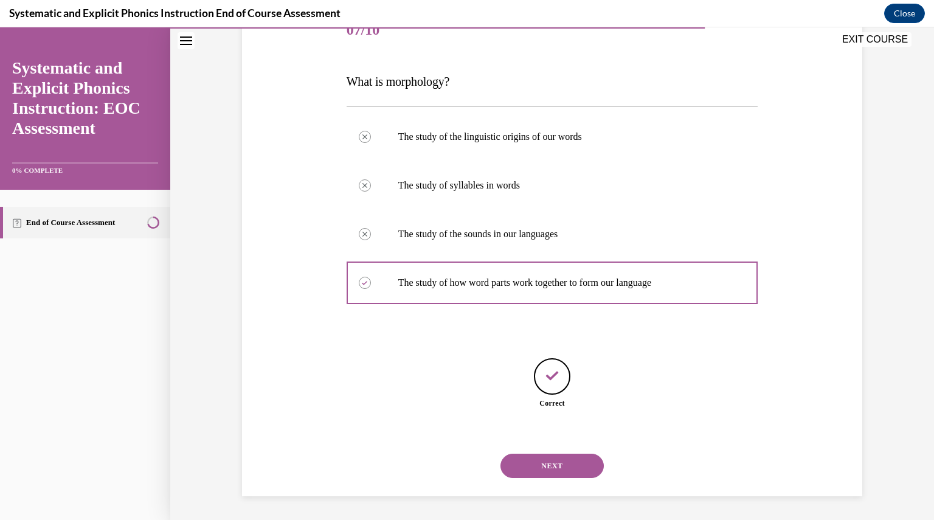
click at [541, 471] on button "NEXT" at bounding box center [551, 465] width 103 height 24
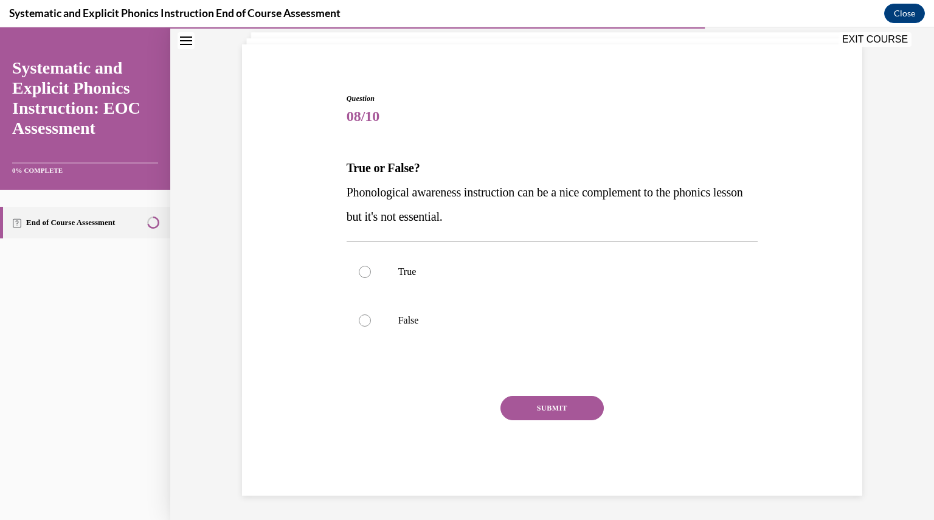
scroll to position [75, 0]
click at [485, 326] on p "False" at bounding box center [562, 321] width 329 height 12
click at [525, 402] on button "SUBMIT" at bounding box center [551, 408] width 103 height 24
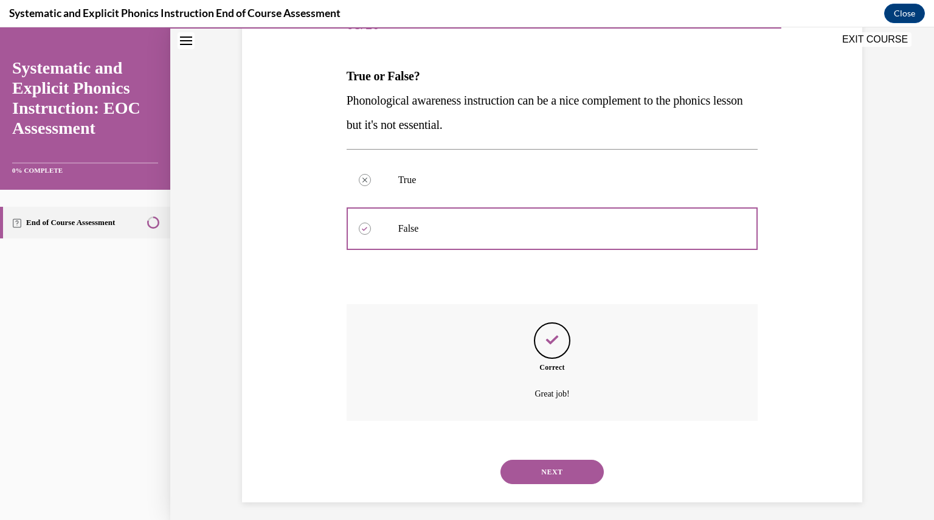
scroll to position [174, 0]
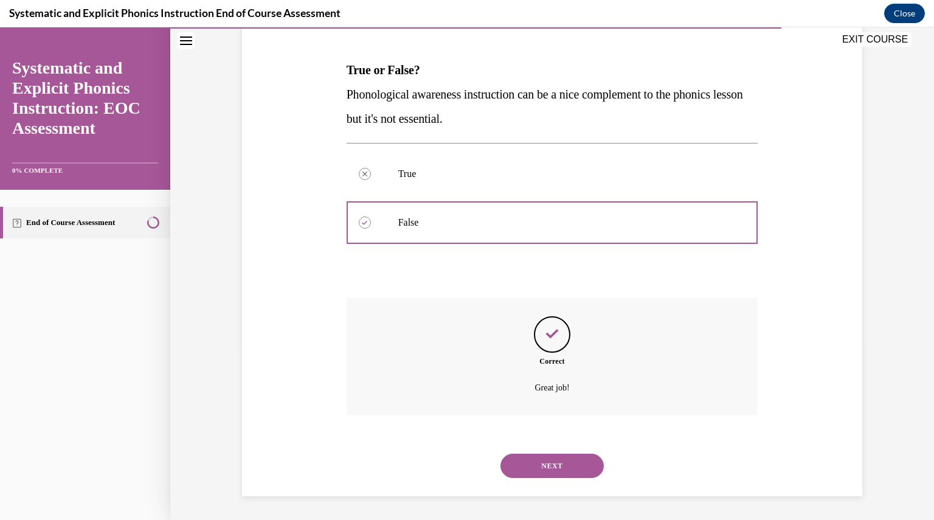
click at [541, 461] on button "NEXT" at bounding box center [551, 465] width 103 height 24
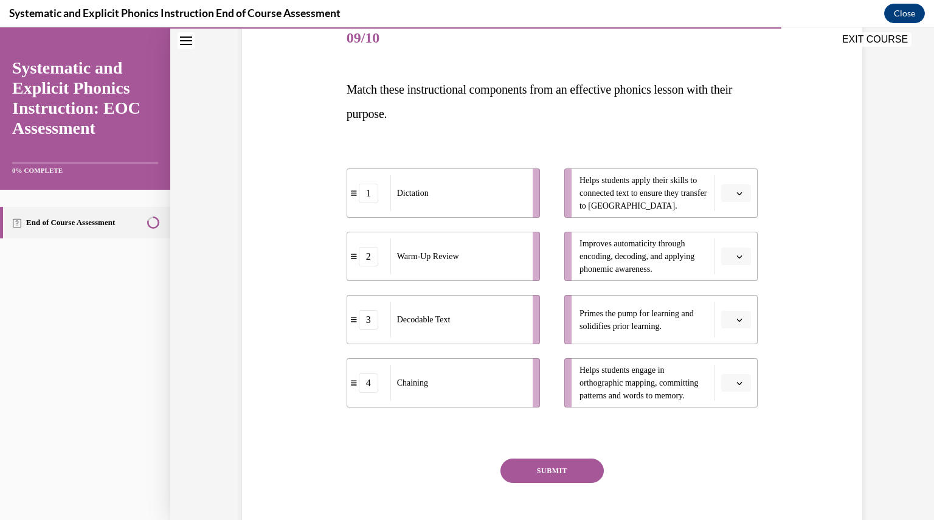
scroll to position [152, 0]
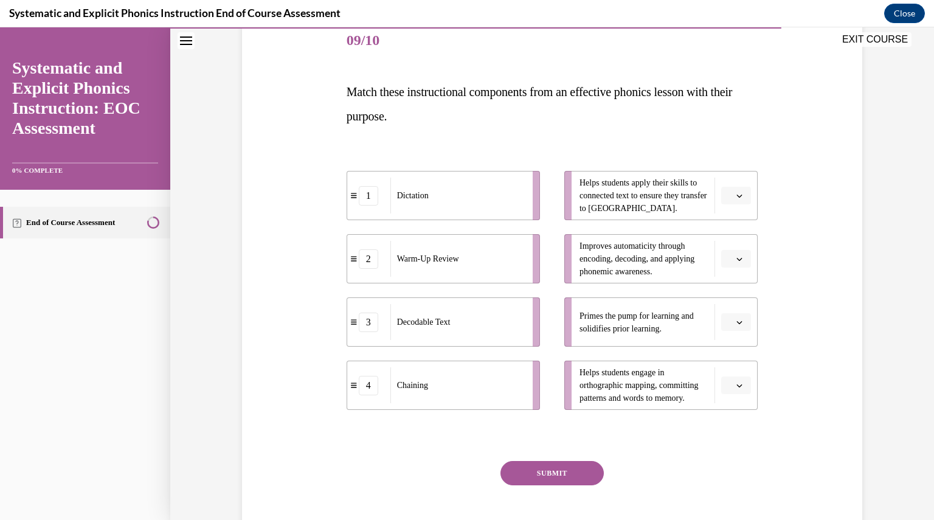
click at [817, 263] on div "Question 09/10 Match these instructional components from an effective phonics l…" at bounding box center [552, 271] width 626 height 580
click at [728, 315] on button "button" at bounding box center [736, 322] width 30 height 18
click at [736, 398] on div "2" at bounding box center [730, 397] width 30 height 24
click at [738, 184] on li "Helps students apply their skills to connected text to ensure they transfer to …" at bounding box center [660, 195] width 193 height 49
click at [736, 198] on icon "button" at bounding box center [739, 196] width 6 height 6
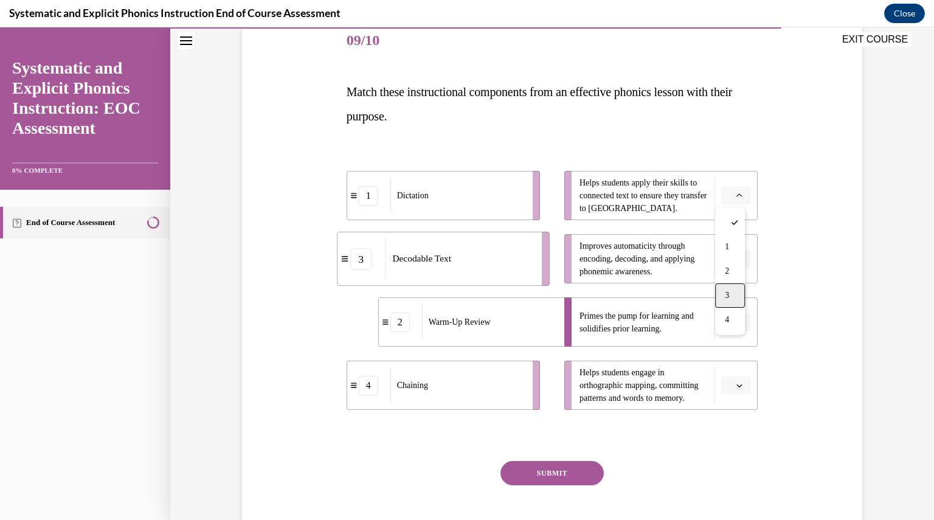
click at [731, 290] on div "3" at bounding box center [730, 295] width 30 height 24
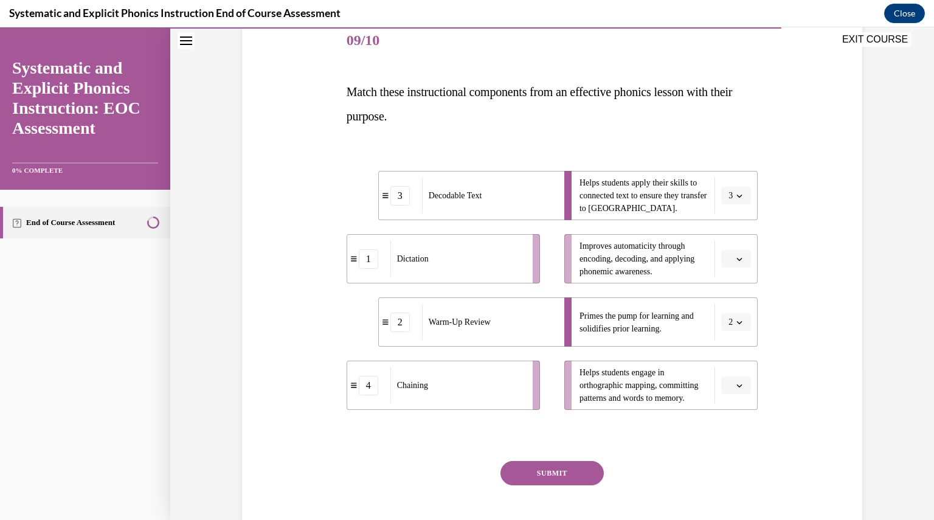
click at [738, 256] on icon "button" at bounding box center [739, 259] width 6 height 6
click at [728, 385] on span "4" at bounding box center [727, 383] width 4 height 10
click at [740, 381] on button "button" at bounding box center [736, 385] width 30 height 18
click at [728, 292] on div "1" at bounding box center [730, 285] width 30 height 24
click at [806, 319] on div "Question 09/10 Match these instructional components from an effective phonics l…" at bounding box center [552, 271] width 626 height 580
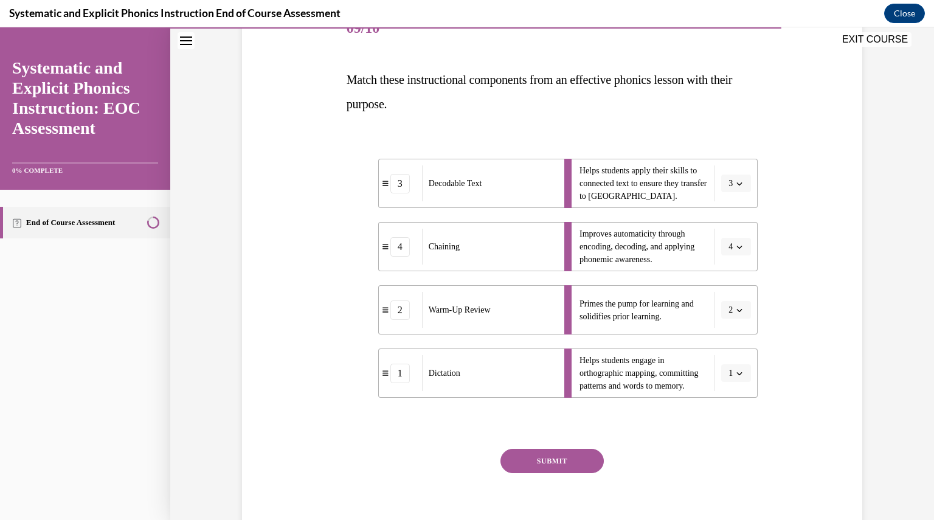
scroll to position [162, 0]
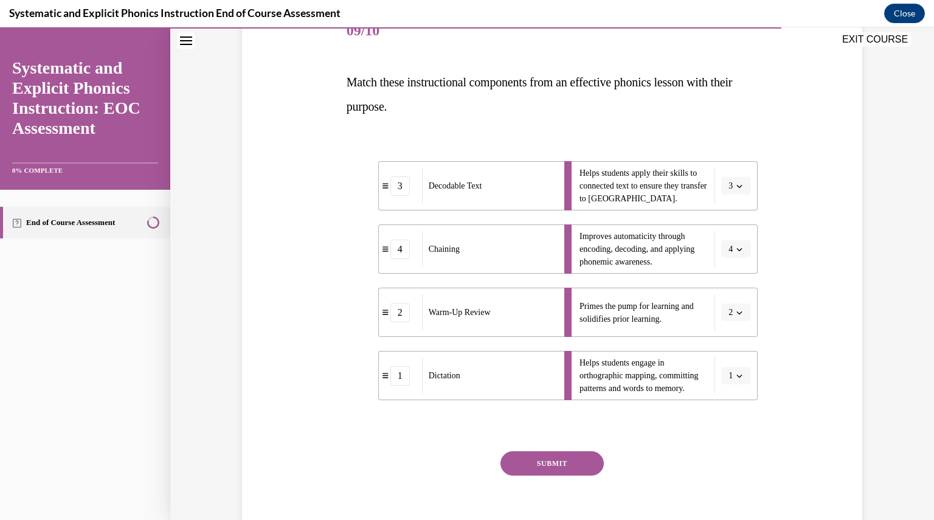
click at [554, 451] on button "SUBMIT" at bounding box center [551, 463] width 103 height 24
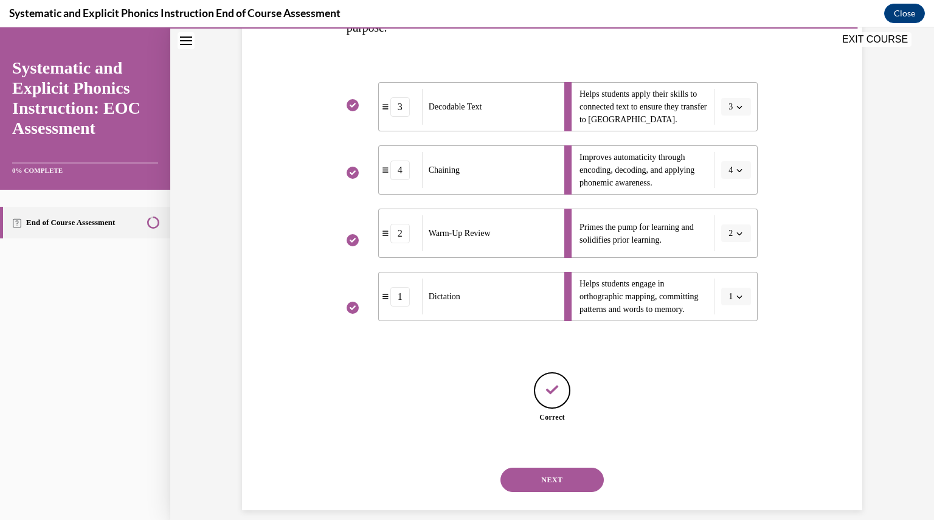
scroll to position [255, 0]
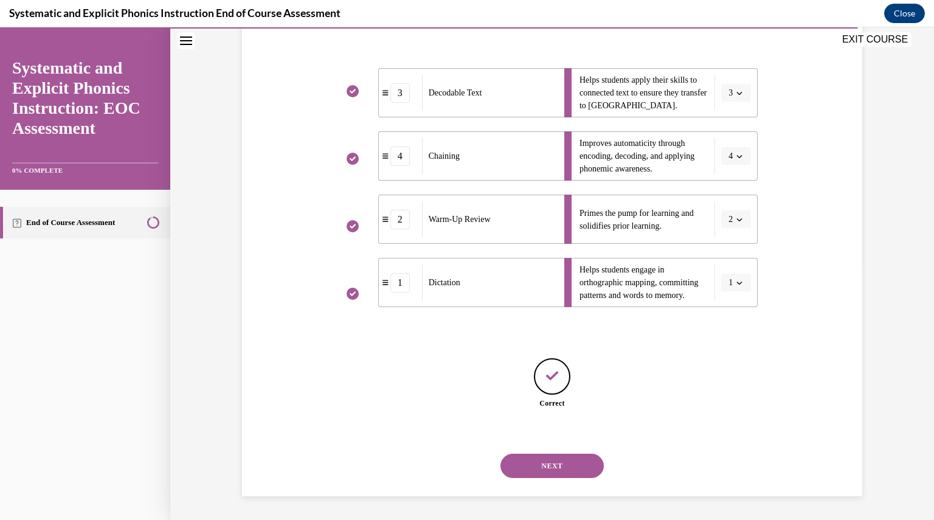
click at [546, 460] on button "NEXT" at bounding box center [551, 465] width 103 height 24
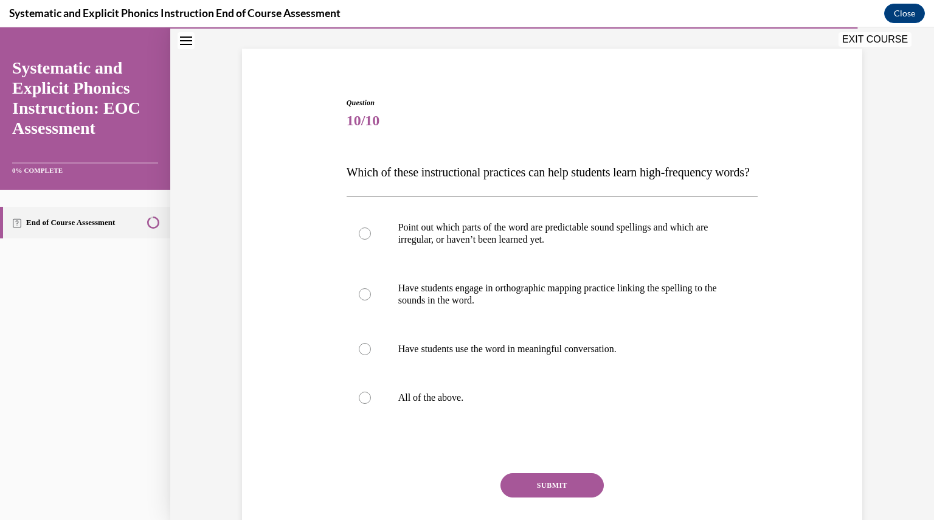
scroll to position [69, 0]
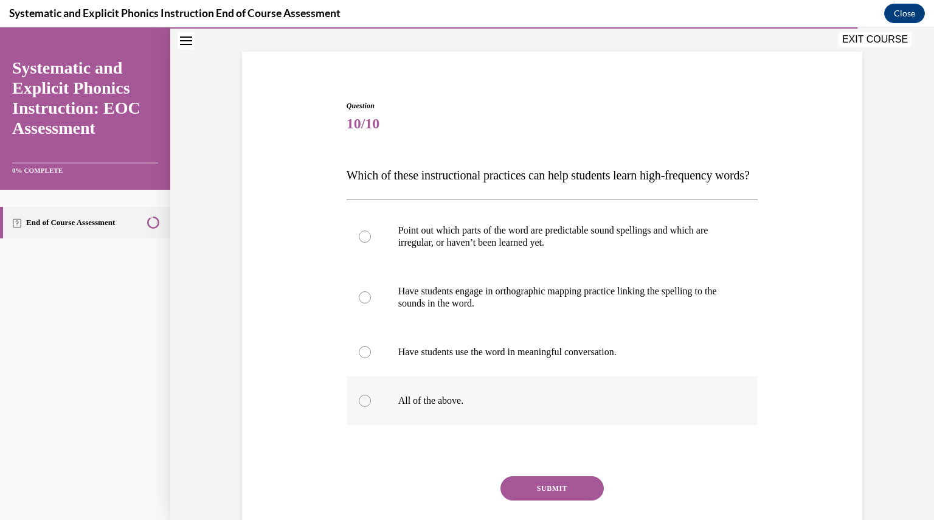
click at [484, 425] on div at bounding box center [552, 400] width 412 height 49
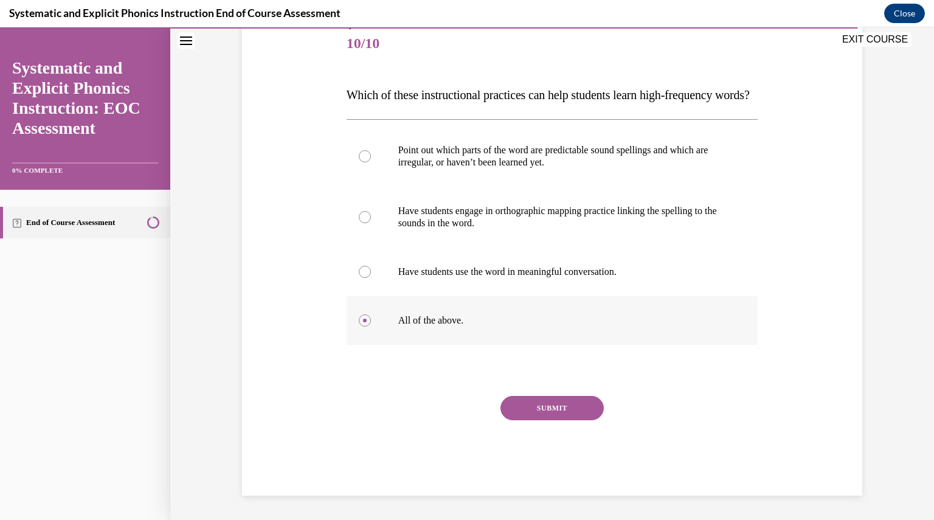
scroll to position [171, 0]
click at [570, 404] on button "SUBMIT" at bounding box center [551, 408] width 103 height 24
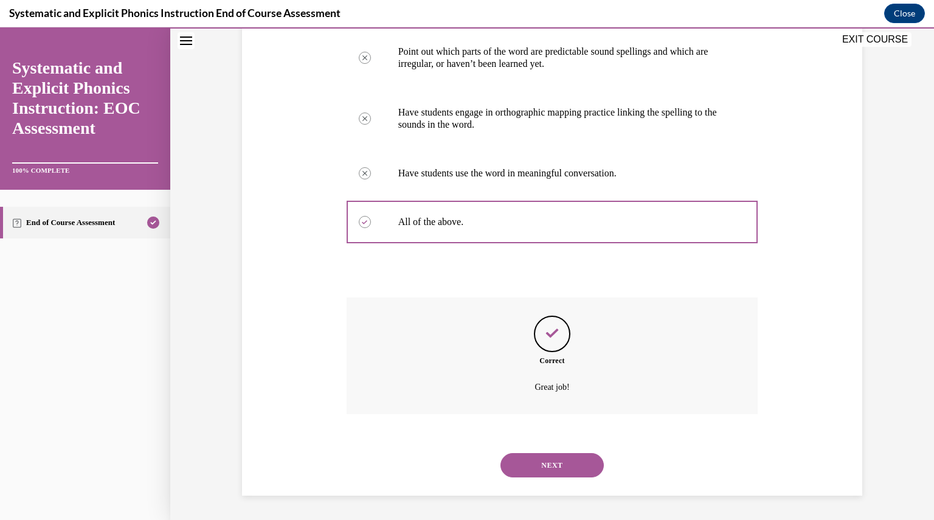
scroll to position [271, 0]
click at [546, 461] on button "NEXT" at bounding box center [551, 465] width 103 height 24
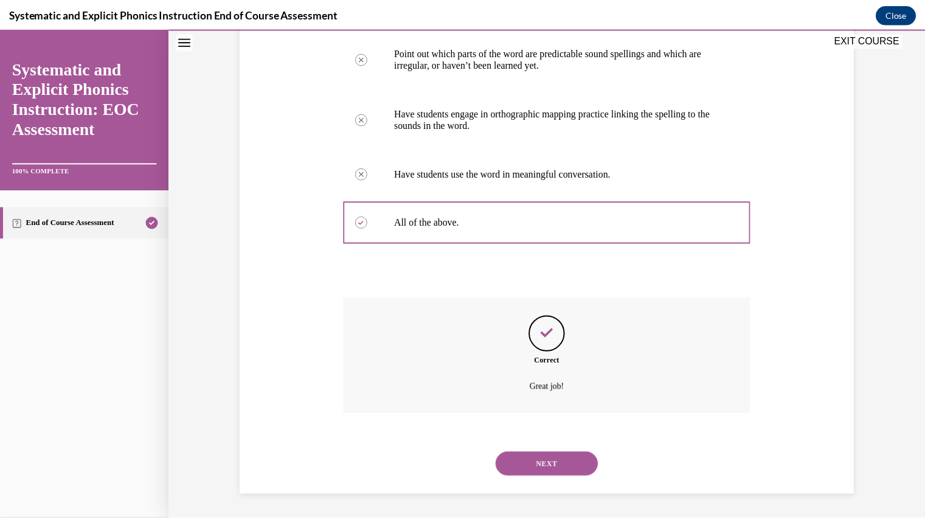
scroll to position [130, 0]
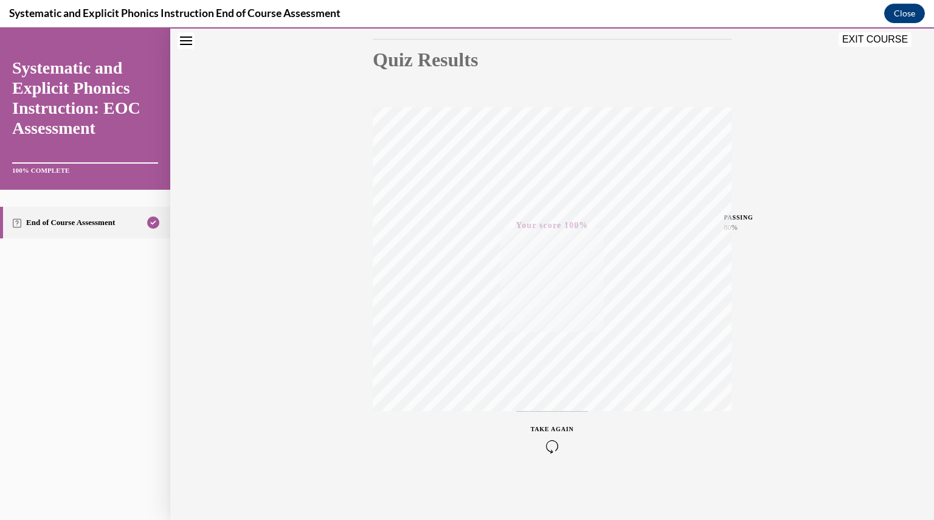
click at [898, 35] on button "EXIT COURSE" at bounding box center [874, 39] width 73 height 15
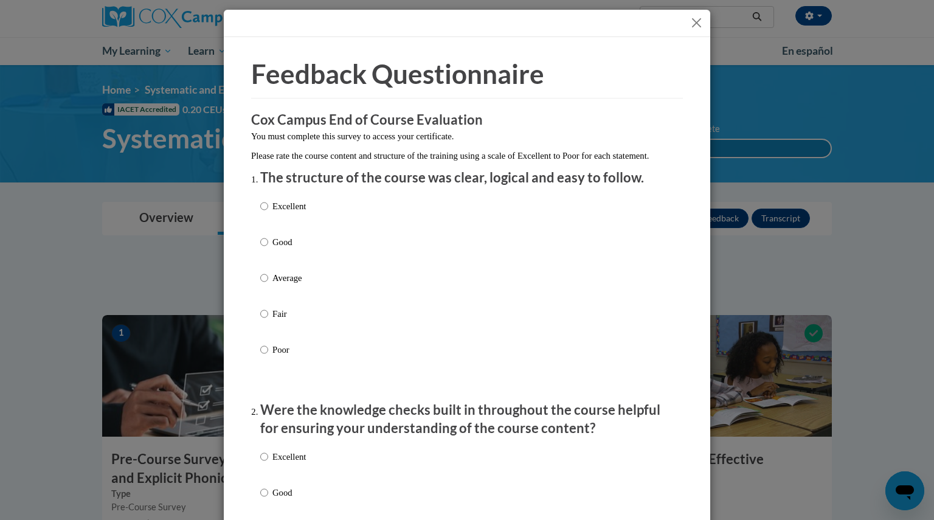
scroll to position [0, 0]
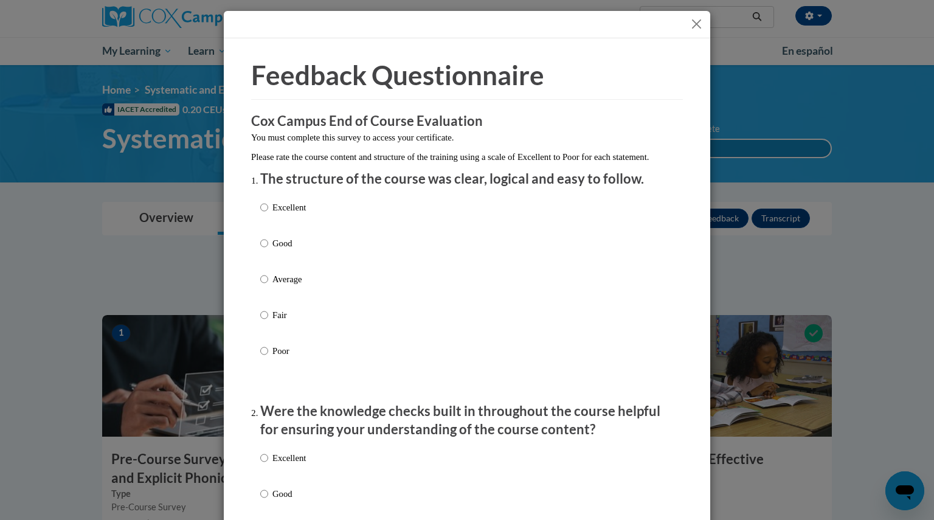
click at [282, 263] on label "Good" at bounding box center [283, 252] width 46 height 33
click at [268, 250] on input "Good" at bounding box center [264, 242] width 8 height 13
radio input "true"
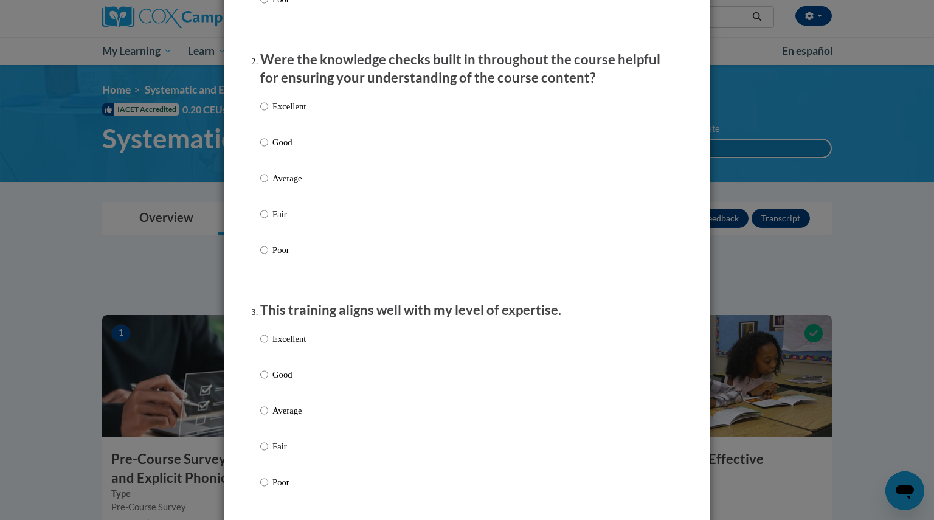
scroll to position [351, 0]
click at [279, 150] on p "Good" at bounding box center [288, 142] width 33 height 13
click at [268, 150] on input "Good" at bounding box center [264, 142] width 8 height 13
radio input "true"
click at [275, 365] on label "Excellent" at bounding box center [283, 349] width 46 height 33
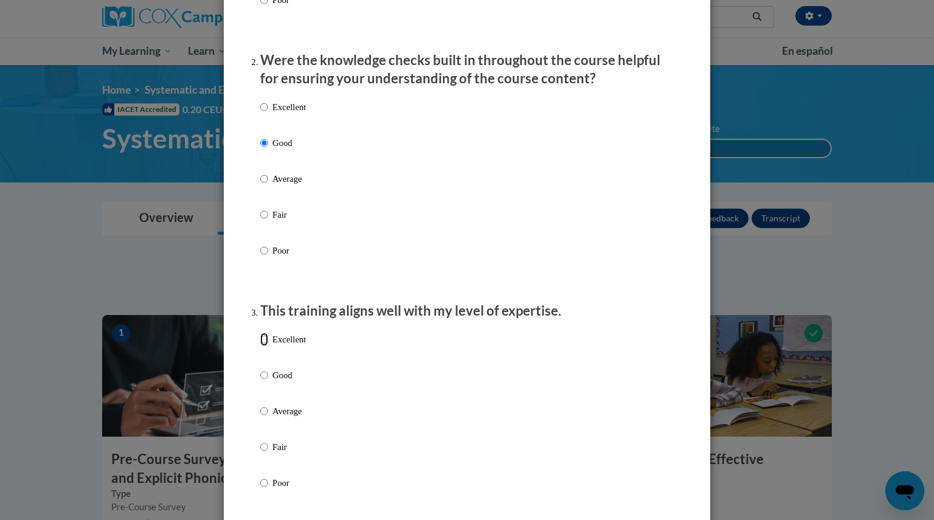
click at [268, 346] on input "Excellent" at bounding box center [264, 339] width 8 height 13
radio input "true"
click at [277, 382] on p "Good" at bounding box center [288, 374] width 33 height 13
click at [268, 382] on input "Good" at bounding box center [264, 374] width 8 height 13
radio input "true"
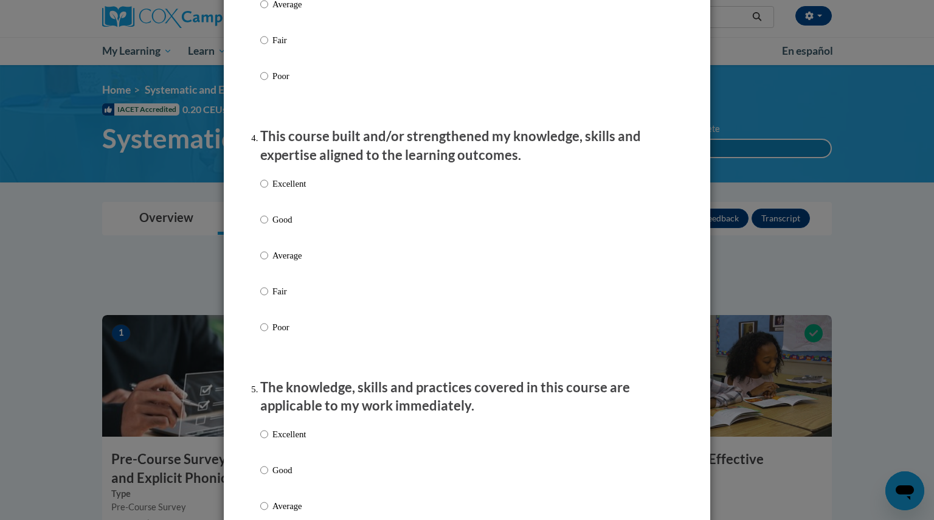
scroll to position [756, 0]
click at [272, 227] on p "Good" at bounding box center [288, 220] width 33 height 13
click at [268, 227] on input "Good" at bounding box center [264, 220] width 8 height 13
radio input "true"
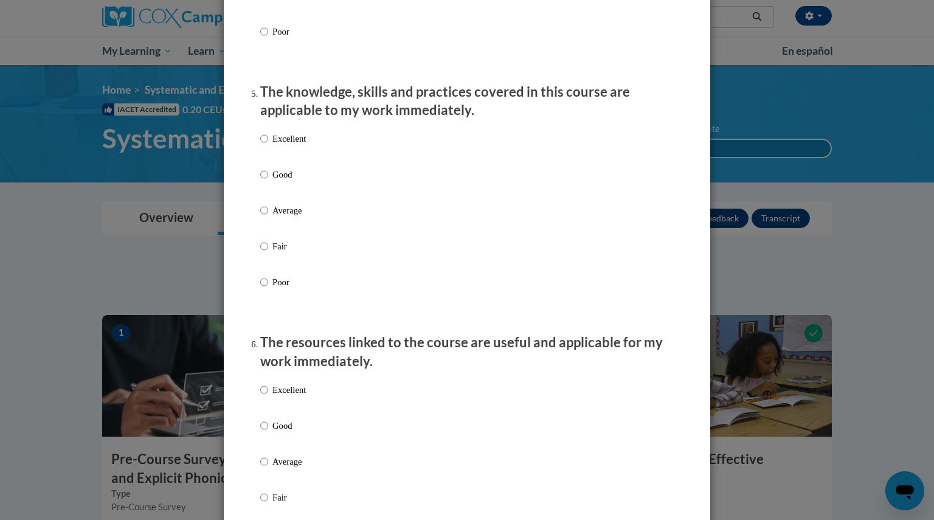
scroll to position [1051, 0]
click at [279, 183] on p "Good" at bounding box center [288, 176] width 33 height 13
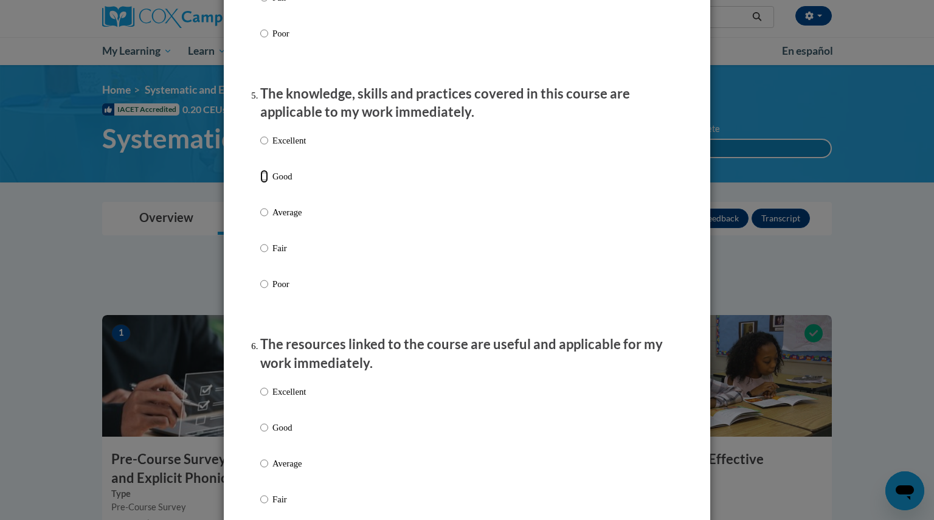
click at [268, 183] on input "Good" at bounding box center [264, 176] width 8 height 13
radio input "true"
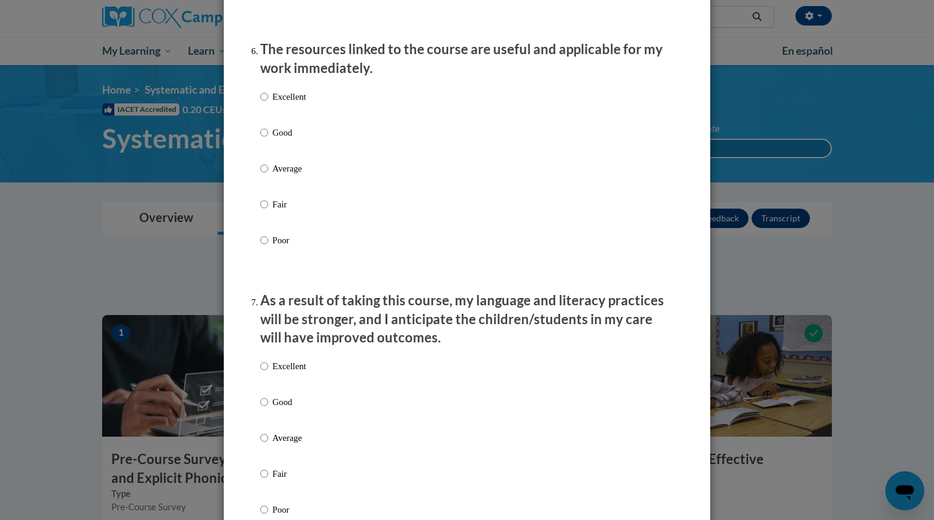
scroll to position [1346, 0]
click at [260, 139] on input "Good" at bounding box center [264, 132] width 8 height 13
radio input "true"
click at [263, 420] on label "Good" at bounding box center [283, 411] width 46 height 33
click at [263, 408] on input "Good" at bounding box center [264, 401] width 8 height 13
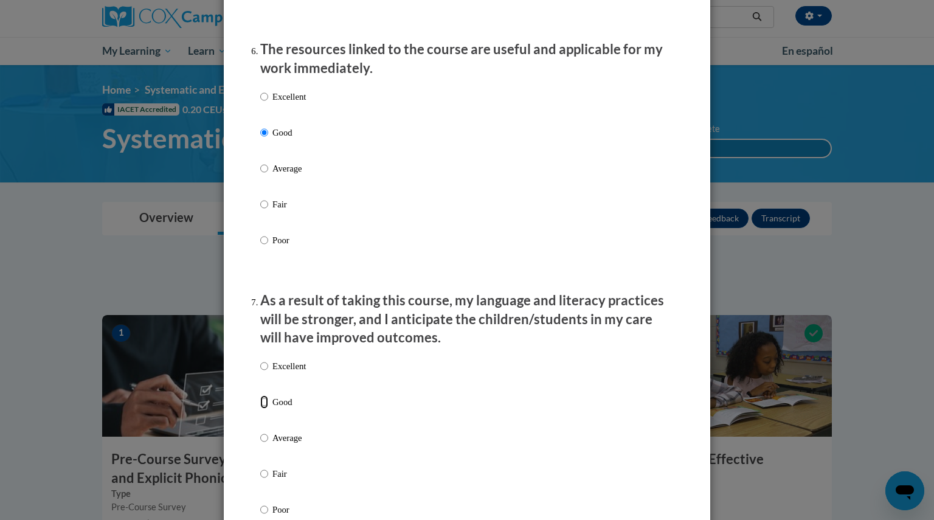
radio input "true"
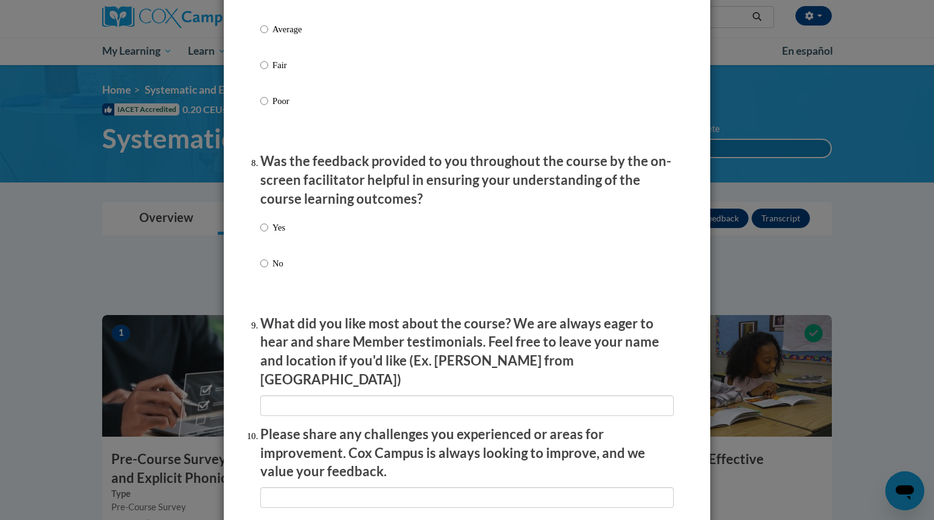
scroll to position [1753, 0]
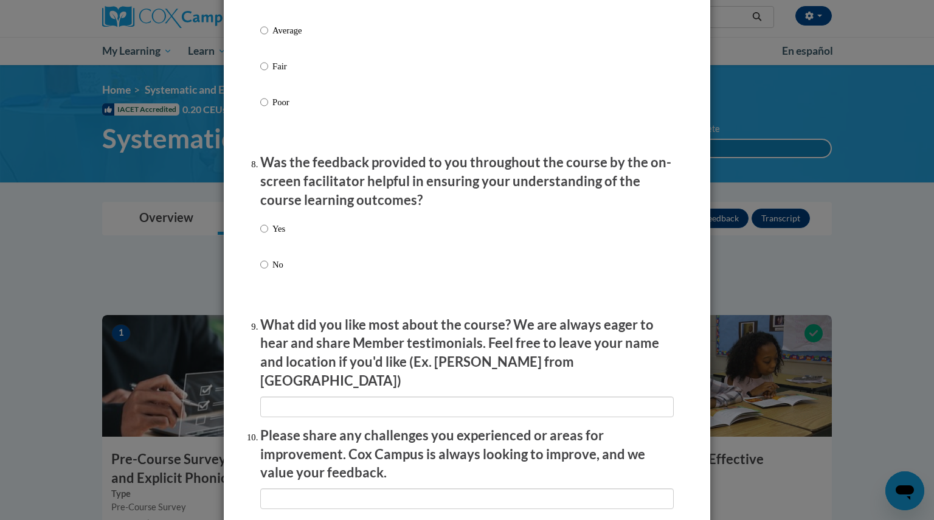
click at [272, 271] on p "No" at bounding box center [278, 264] width 13 height 13
click at [268, 271] on input "No" at bounding box center [264, 264] width 8 height 13
radio input "true"
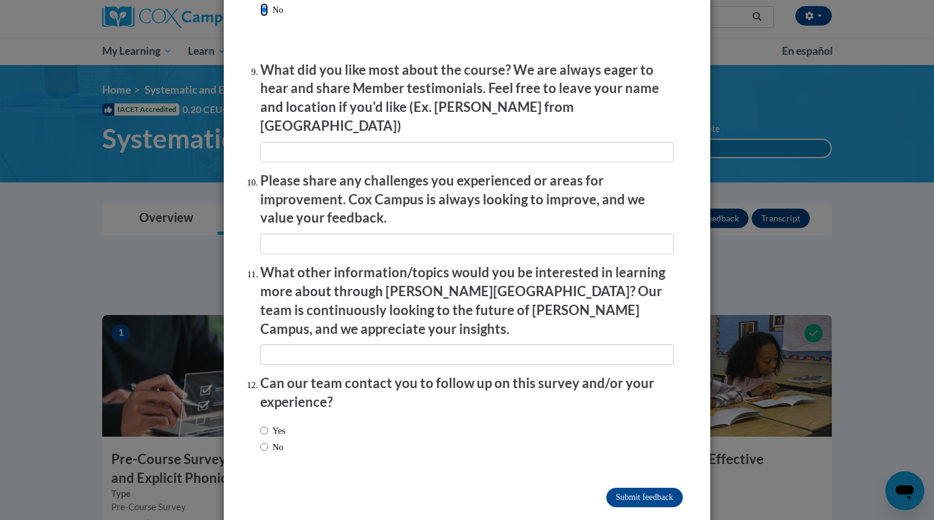
scroll to position [2007, 0]
click at [634, 488] on input "Submit feedback" at bounding box center [644, 497] width 77 height 19
